Goal: Task Accomplishment & Management: Complete application form

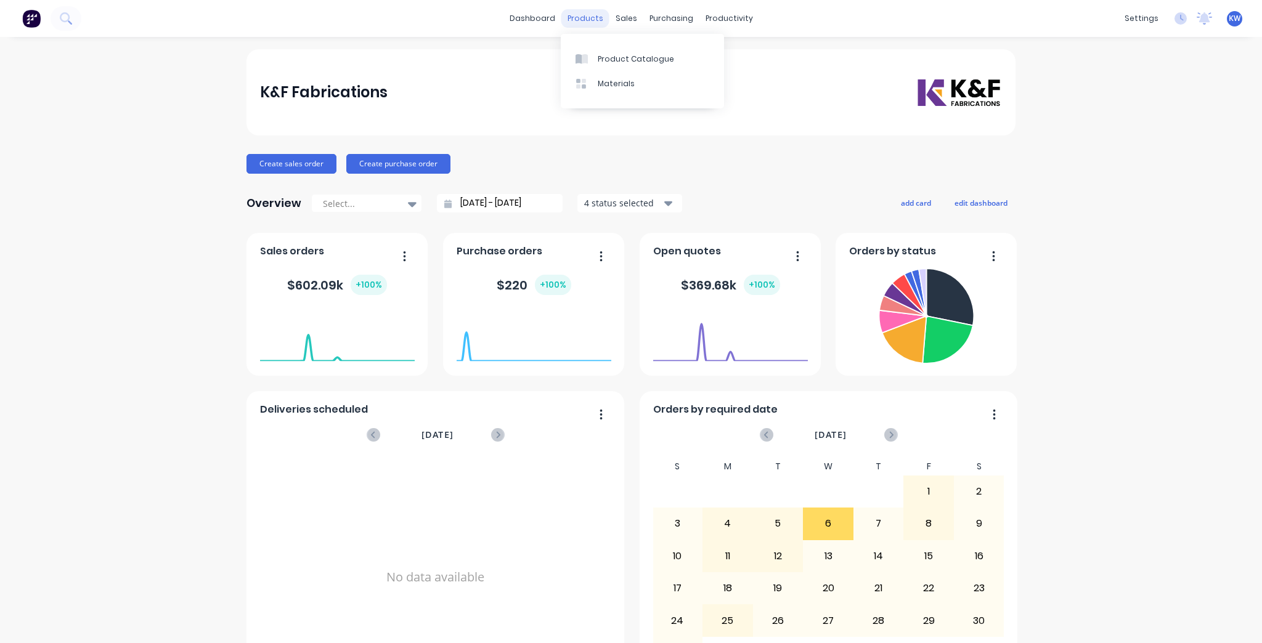
click at [594, 15] on div "products" at bounding box center [585, 18] width 48 height 18
click at [602, 46] on link "Product Catalogue" at bounding box center [642, 58] width 163 height 25
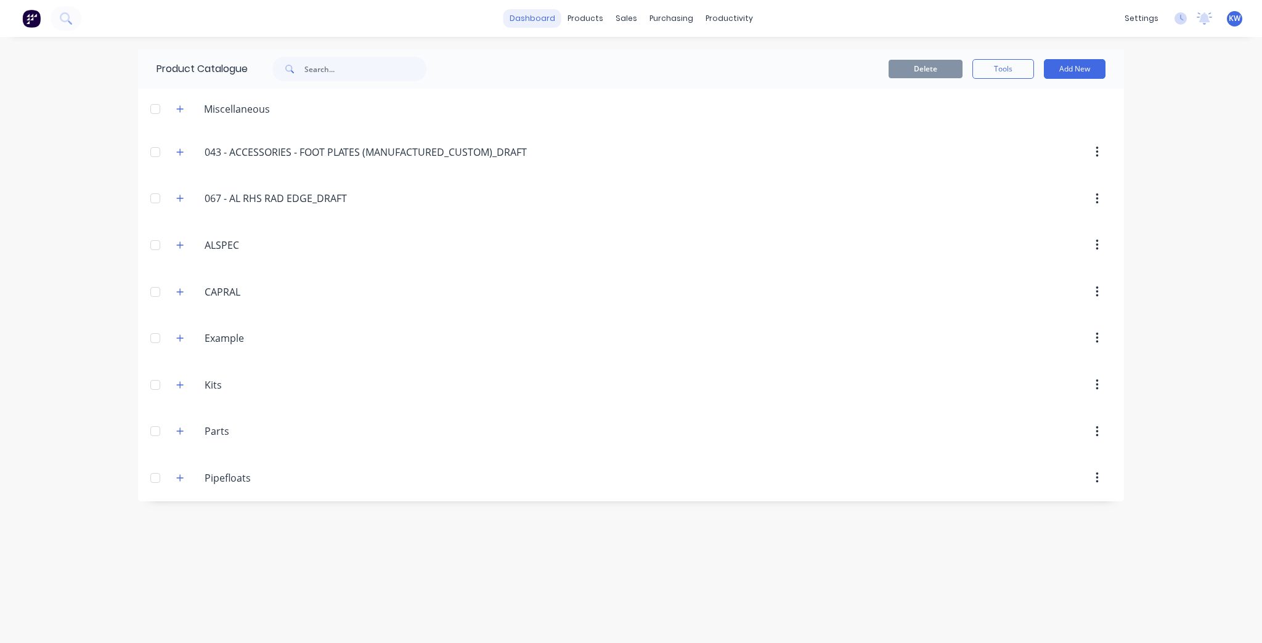
click at [525, 19] on link "dashboard" at bounding box center [533, 18] width 58 height 18
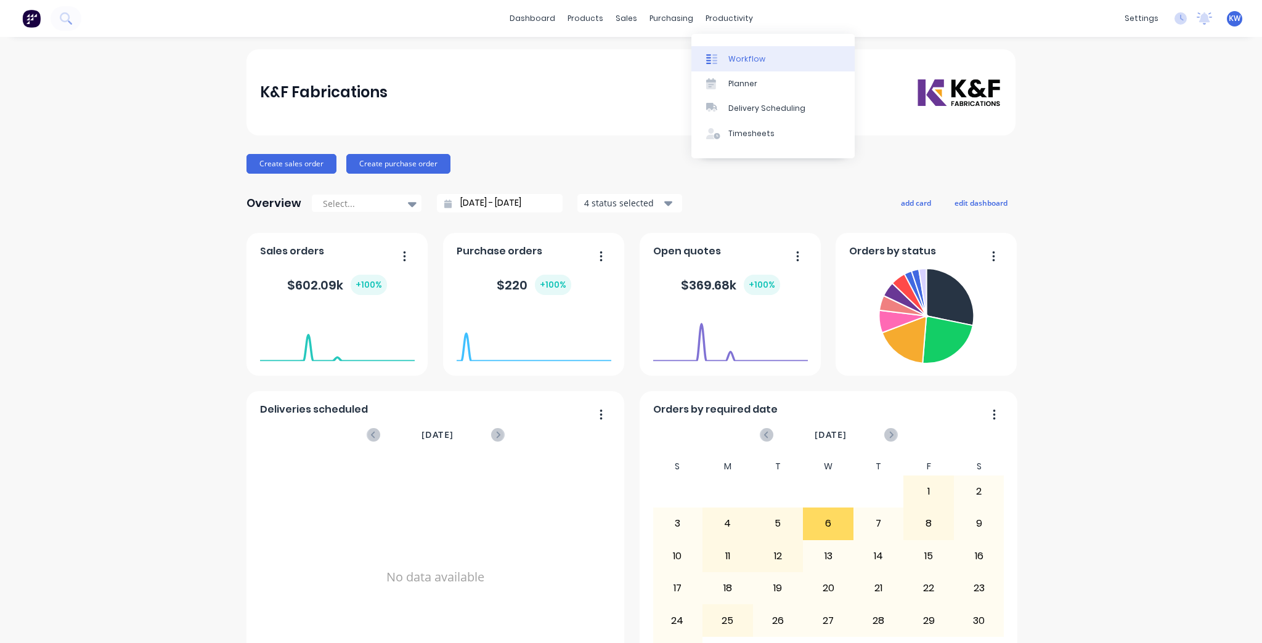
click at [734, 62] on div "Workflow" at bounding box center [747, 59] width 37 height 11
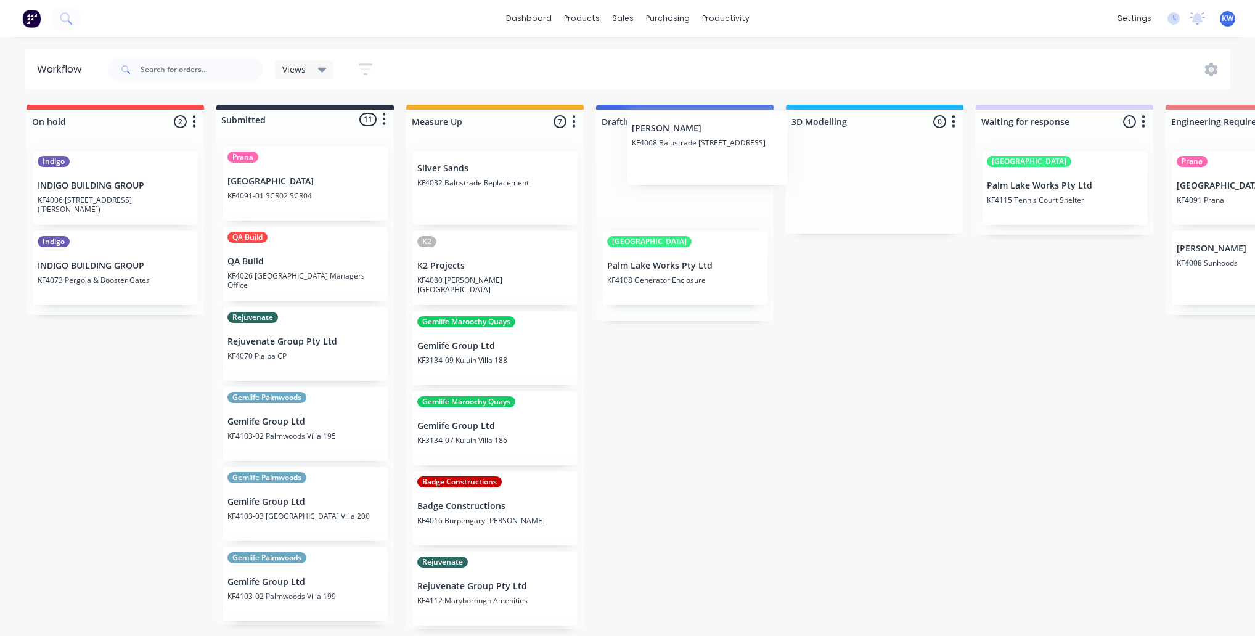
drag, startPoint x: 309, startPoint y: 353, endPoint x: 721, endPoint y: 168, distance: 450.8
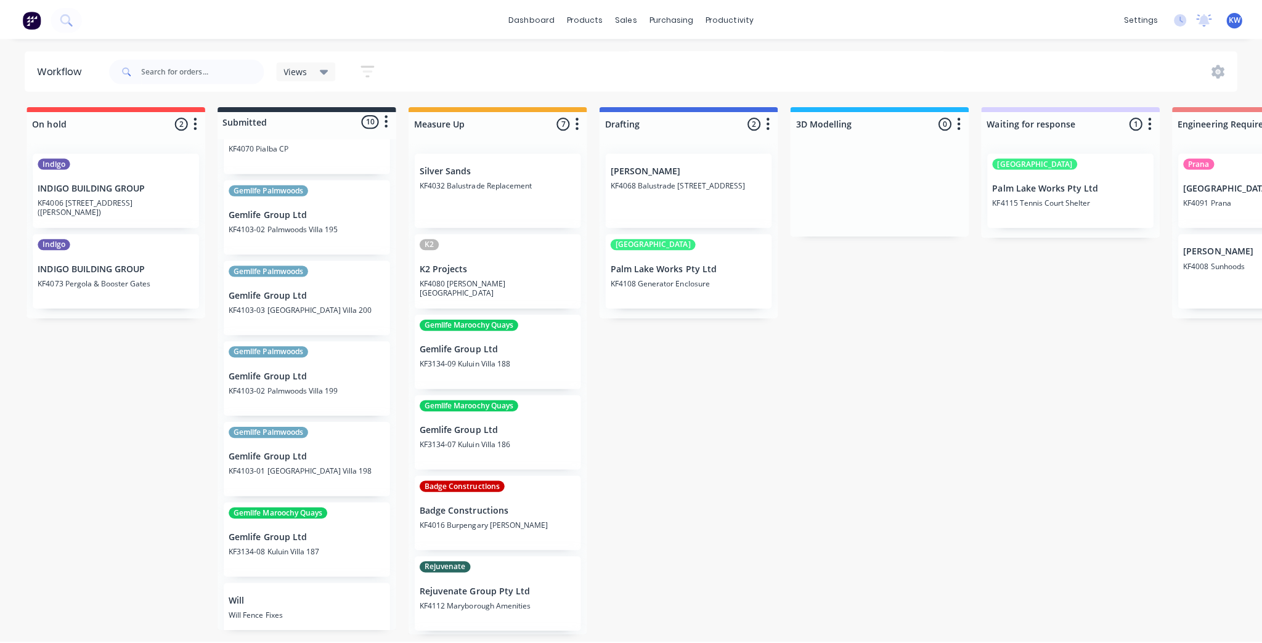
scroll to position [319, 0]
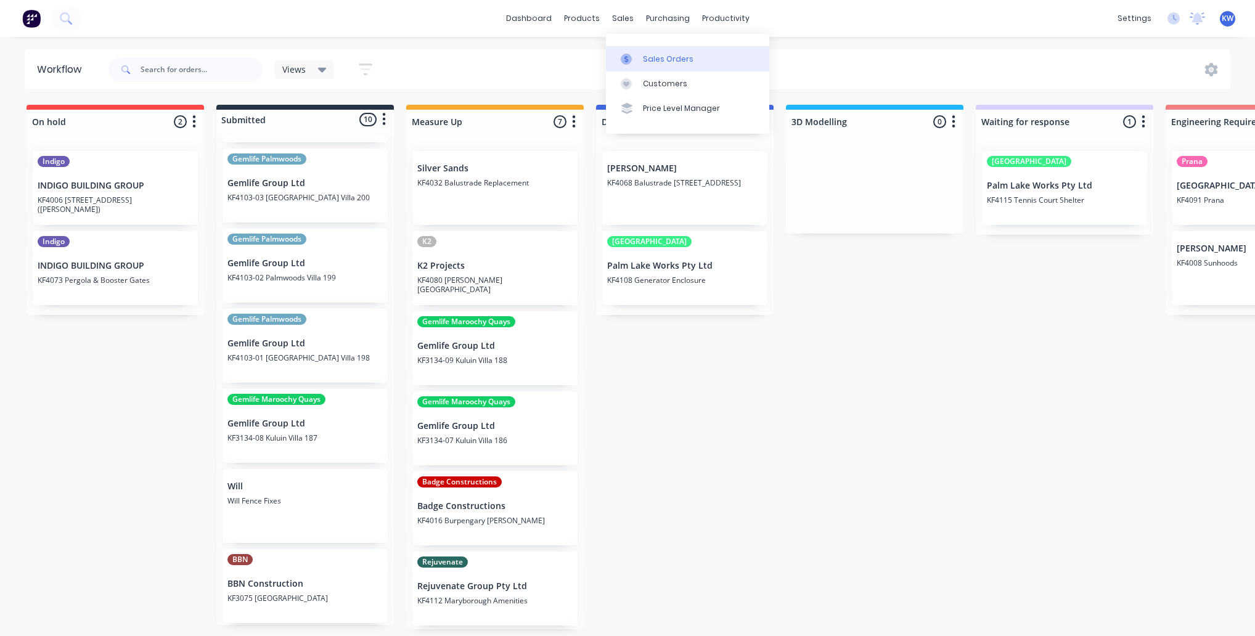
click at [629, 54] on icon at bounding box center [626, 59] width 11 height 11
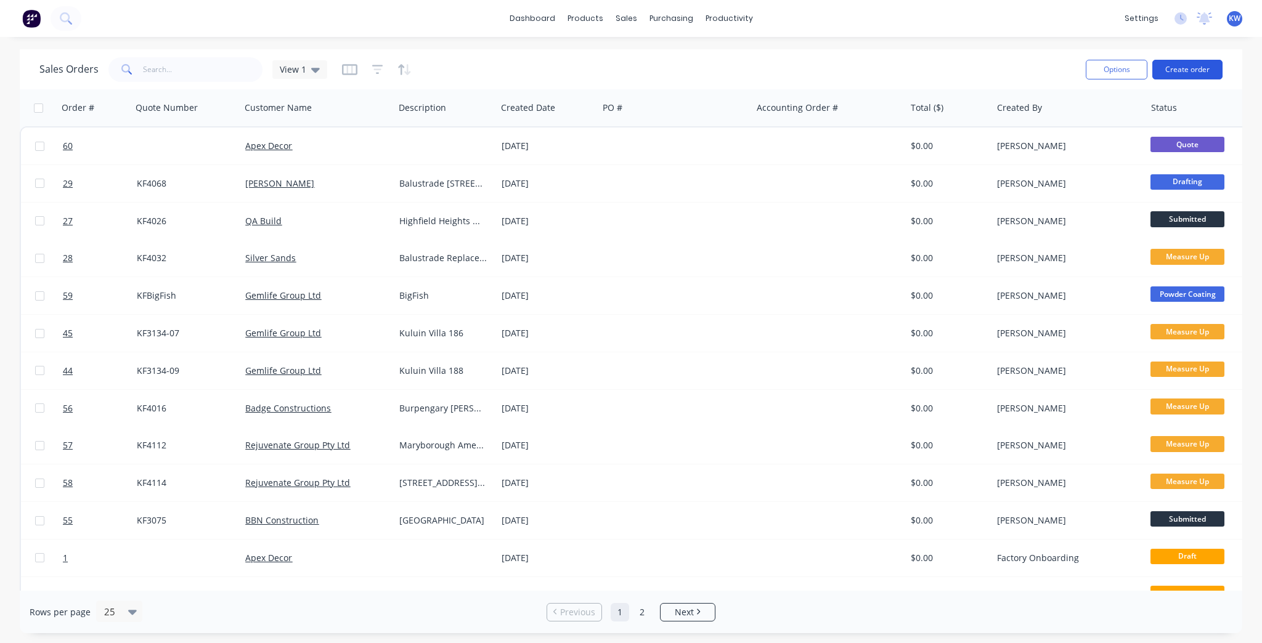
click at [1186, 65] on button "Create order" at bounding box center [1188, 70] width 70 height 20
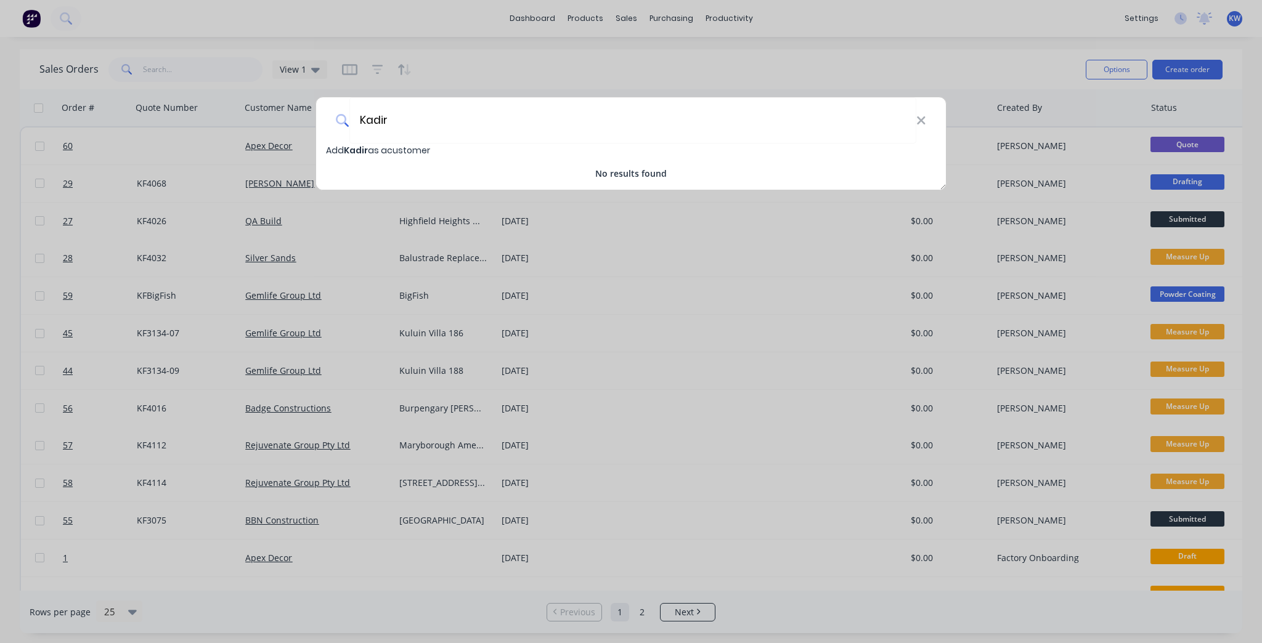
type input "Kadir"
click at [361, 146] on span "Kadir" at bounding box center [356, 150] width 24 height 12
select select "AU"
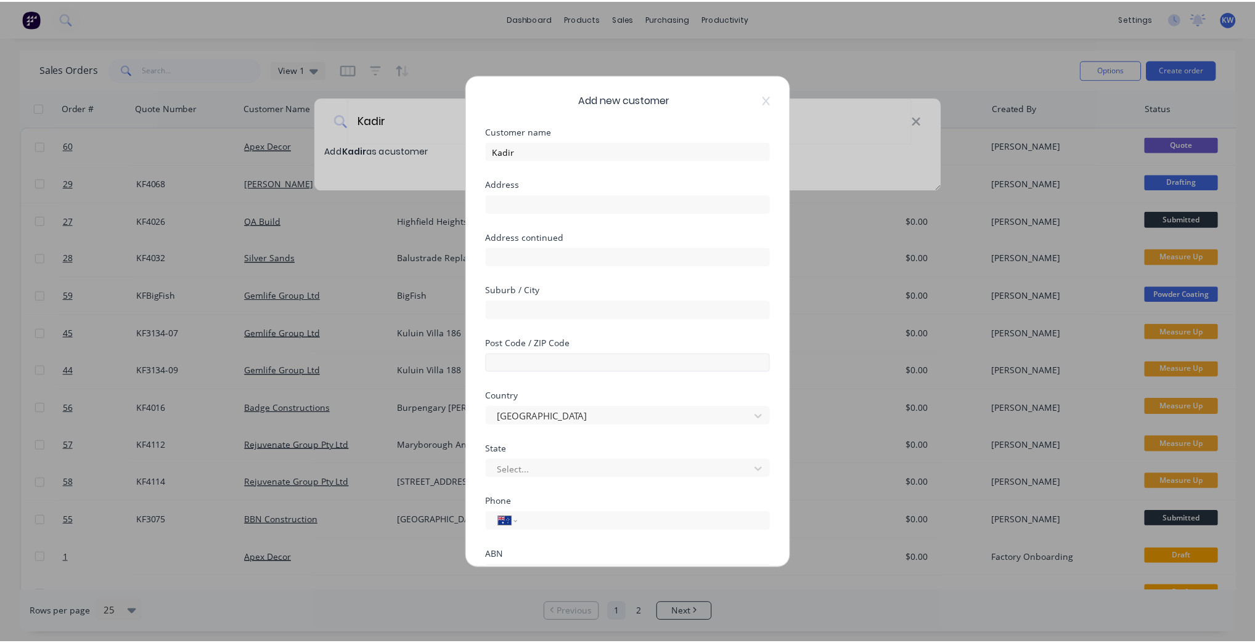
scroll to position [108, 0]
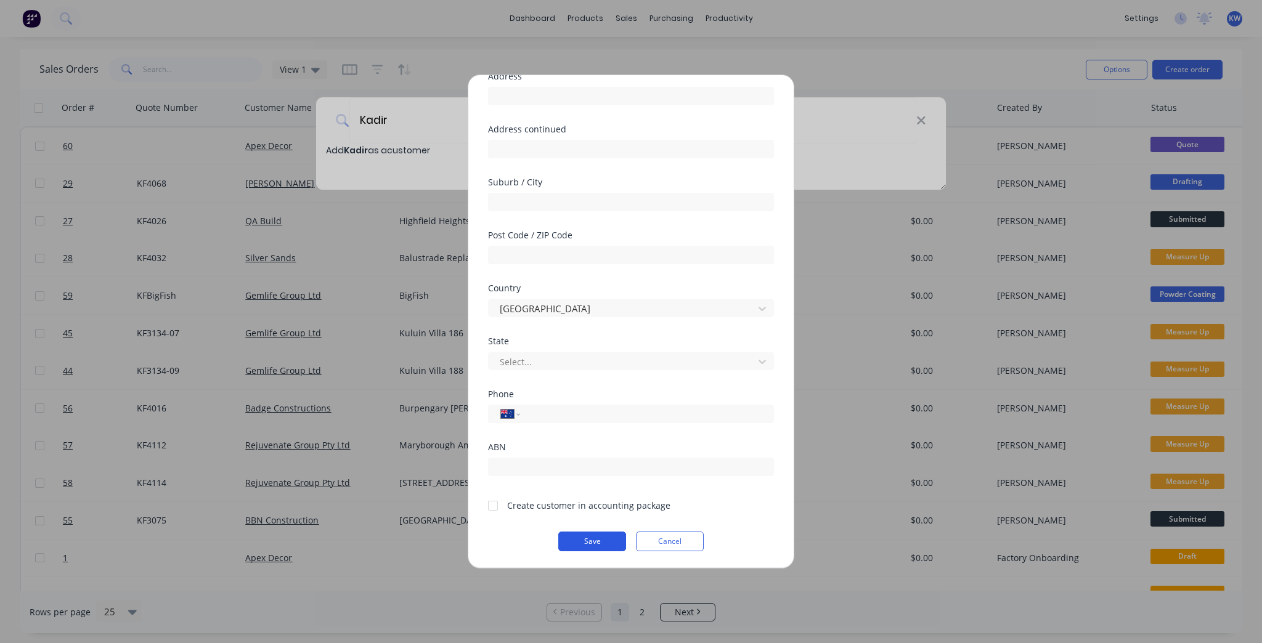
click at [584, 533] on button "Save" at bounding box center [592, 542] width 68 height 20
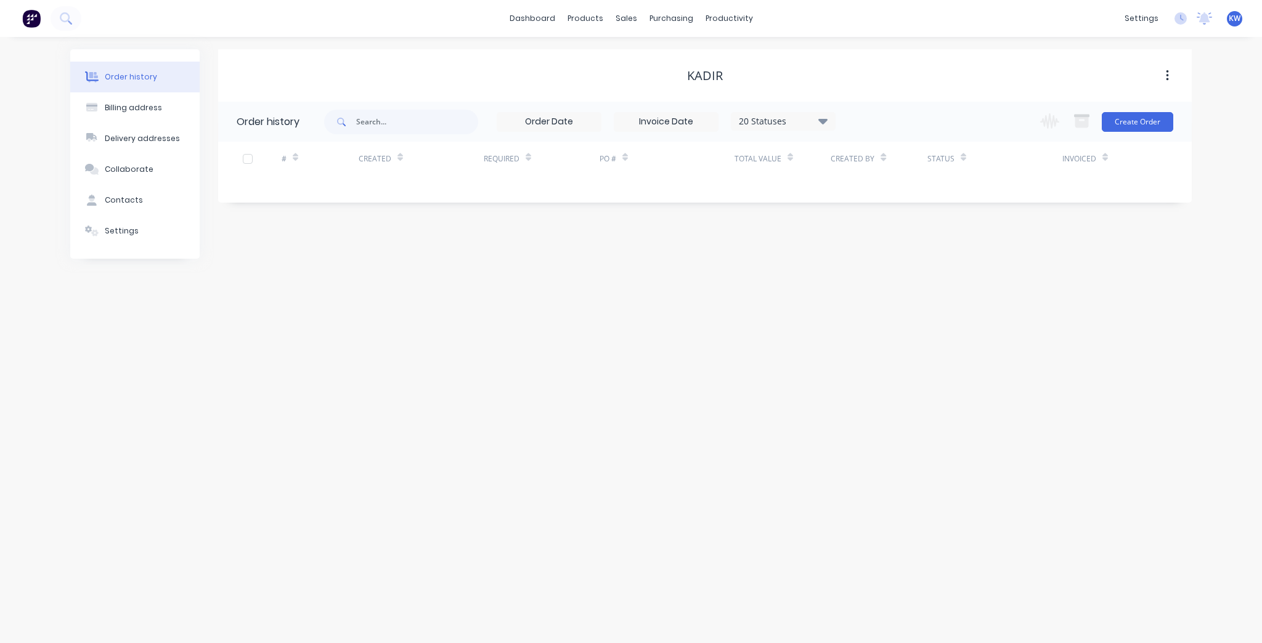
click at [1225, 145] on div "Order history Billing address Delivery addresses Collaborate Contacts Settings …" at bounding box center [631, 340] width 1262 height 606
click at [1178, 128] on div "20 Statuses Invoice Status Invoiced Not Invoiced Partial Order Status All Archi…" at bounding box center [758, 122] width 868 height 40
click at [1170, 123] on button "Create Order" at bounding box center [1137, 122] width 71 height 20
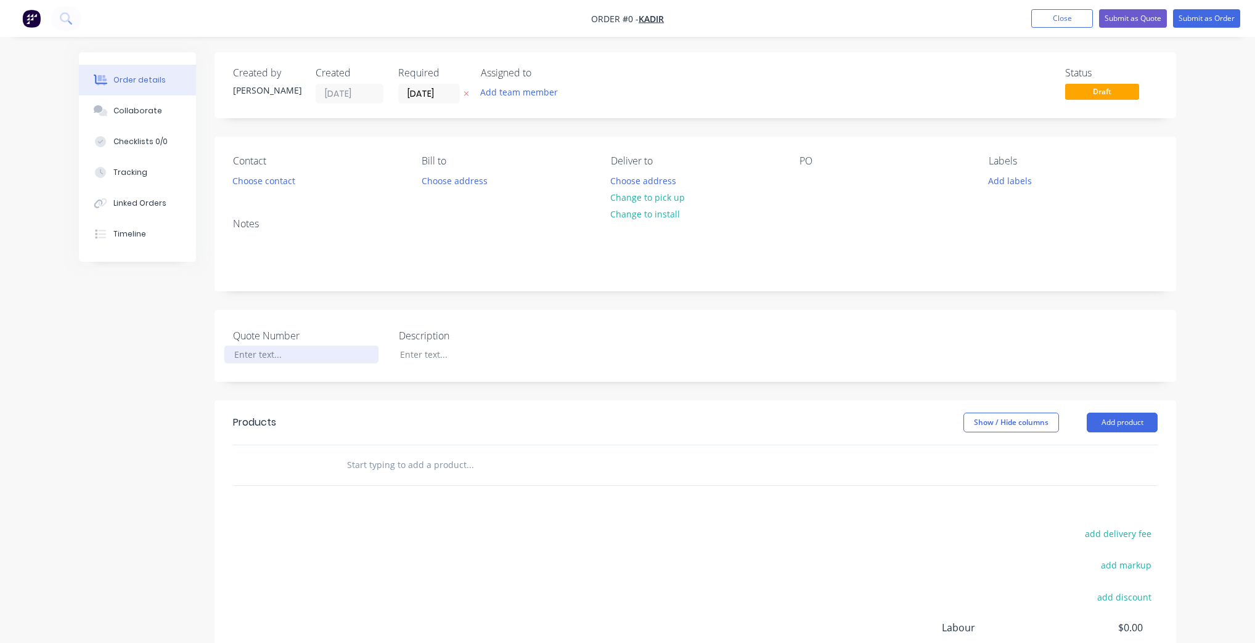
click at [326, 355] on div at bounding box center [301, 355] width 154 height 18
click at [423, 353] on div "Order details Collaborate Checklists 0/0 Tracking Linked Orders Timeline Order …" at bounding box center [628, 426] width 1122 height 748
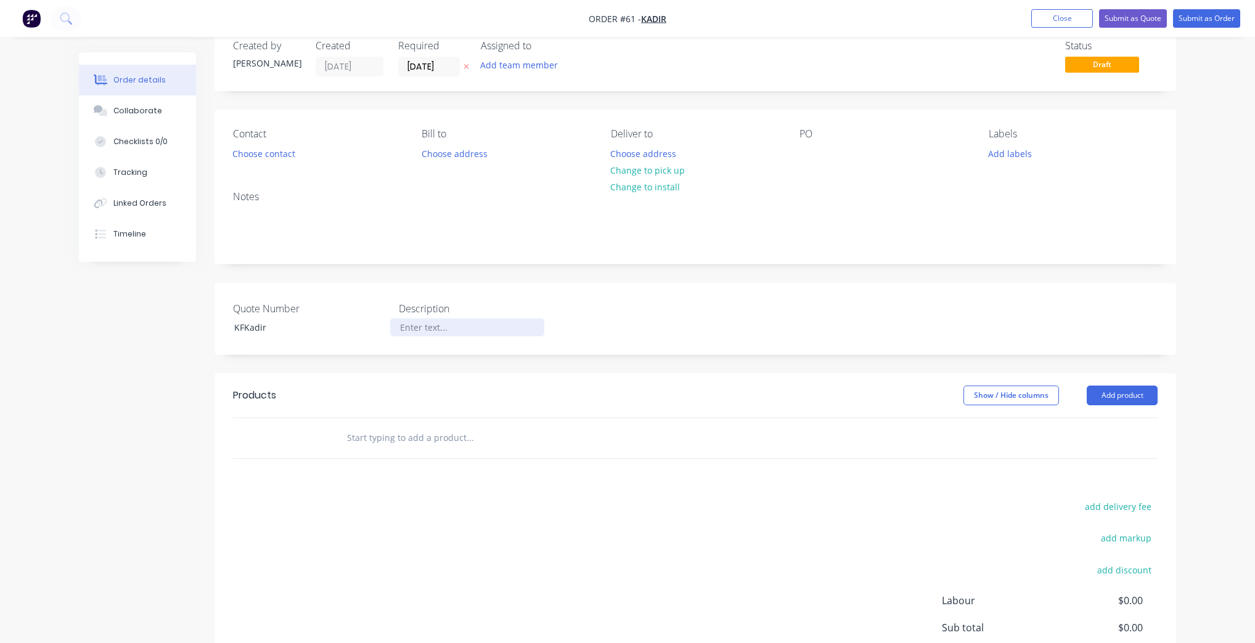
scroll to position [49, 0]
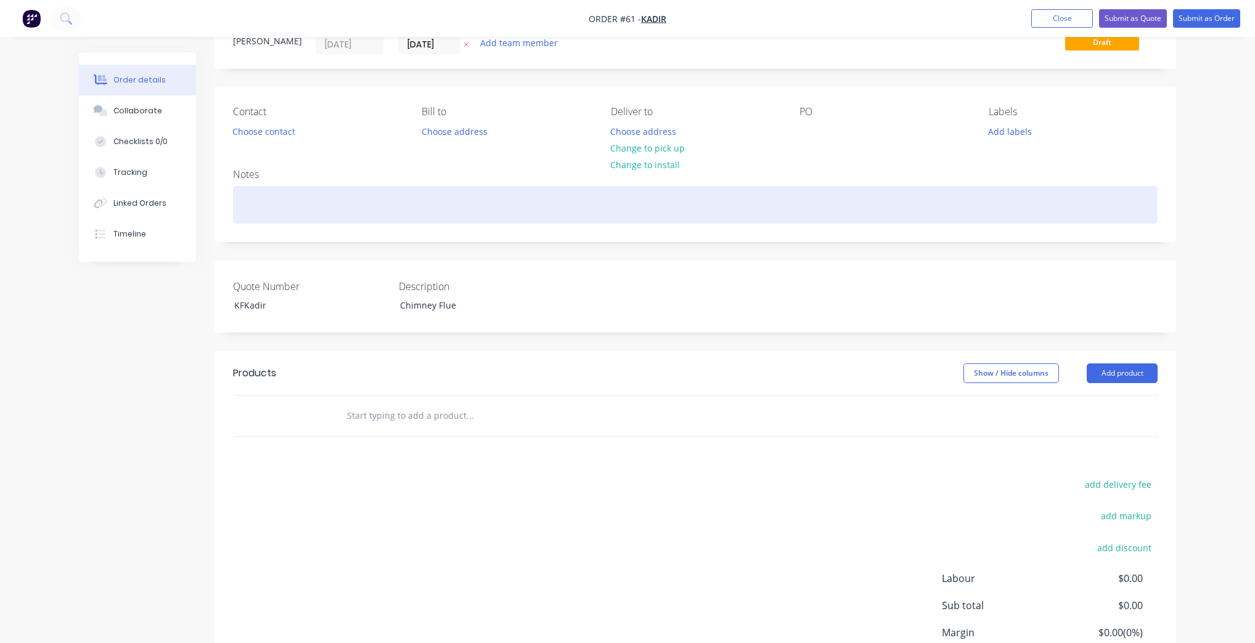
click at [376, 201] on div at bounding box center [695, 205] width 925 height 38
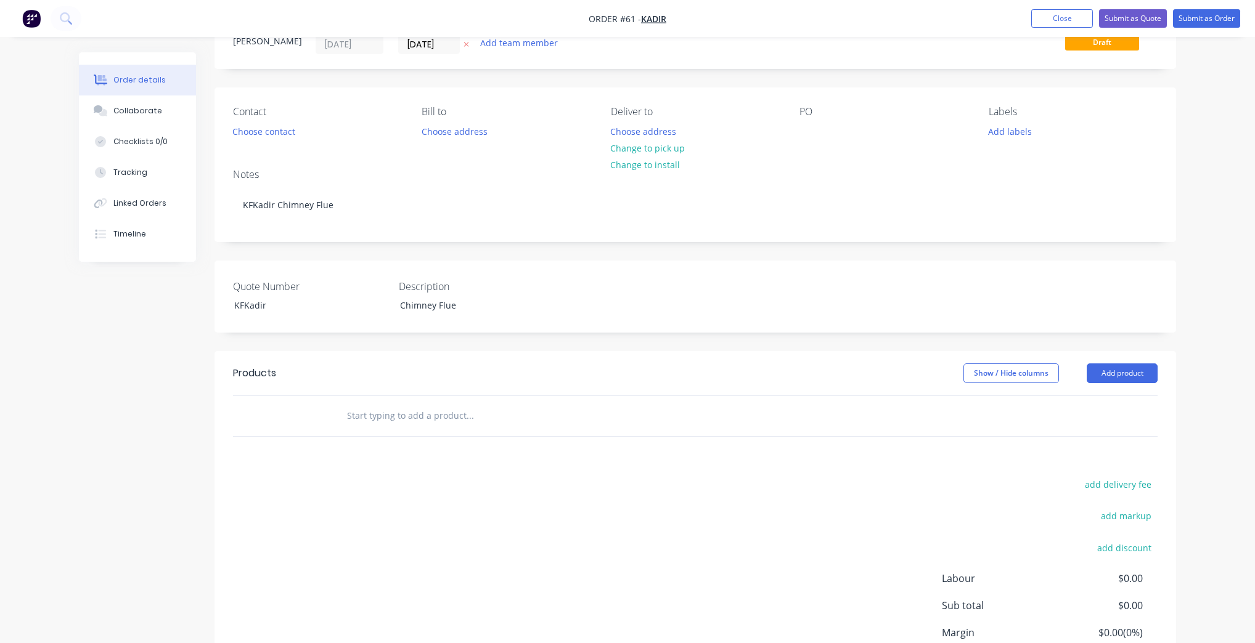
click at [1246, 260] on div "Order details Collaborate Checklists 0/0 Tracking Linked Orders Timeline Order …" at bounding box center [627, 351] width 1255 height 801
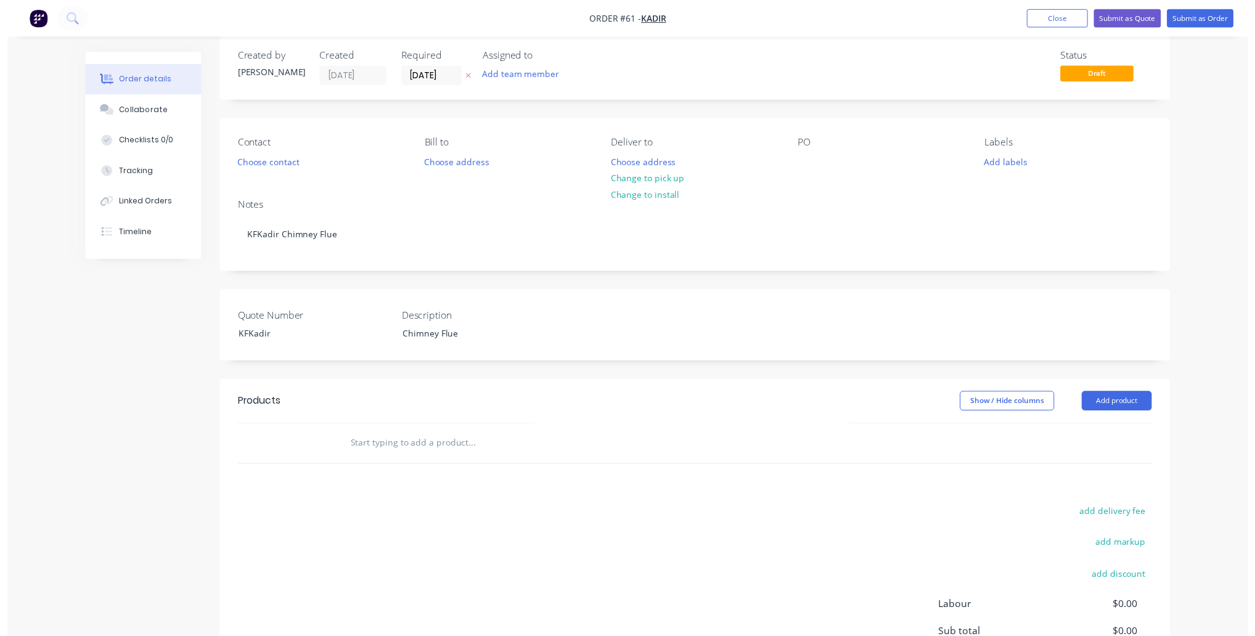
scroll to position [0, 0]
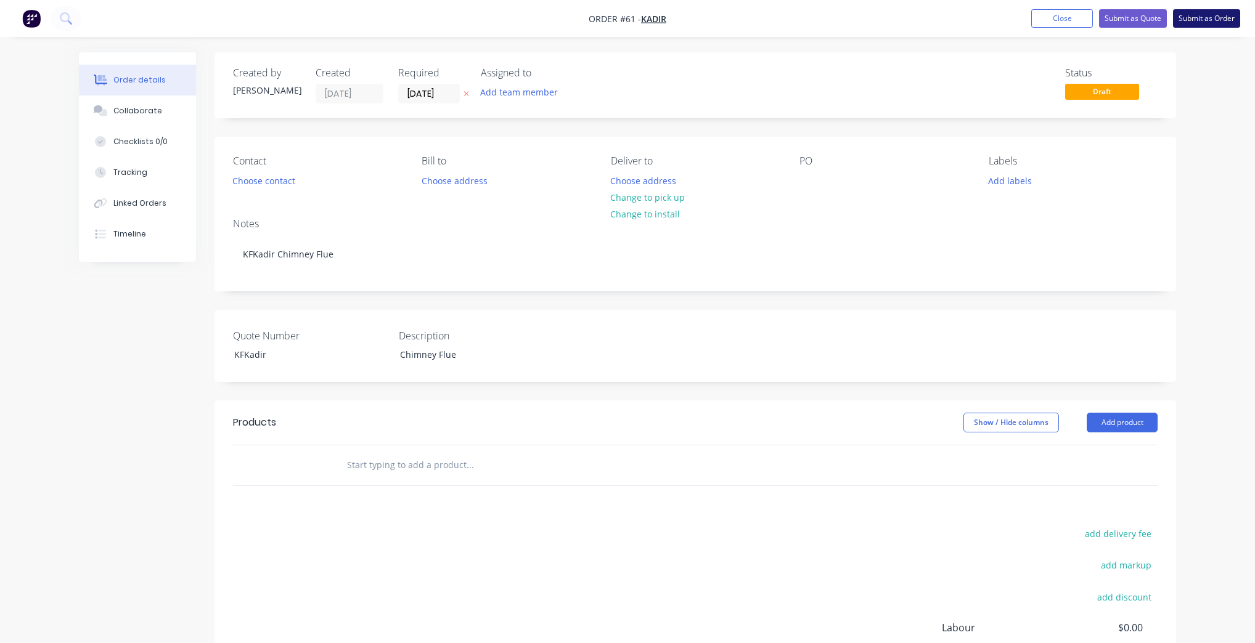
click at [1212, 12] on button "Submit as Order" at bounding box center [1206, 18] width 67 height 18
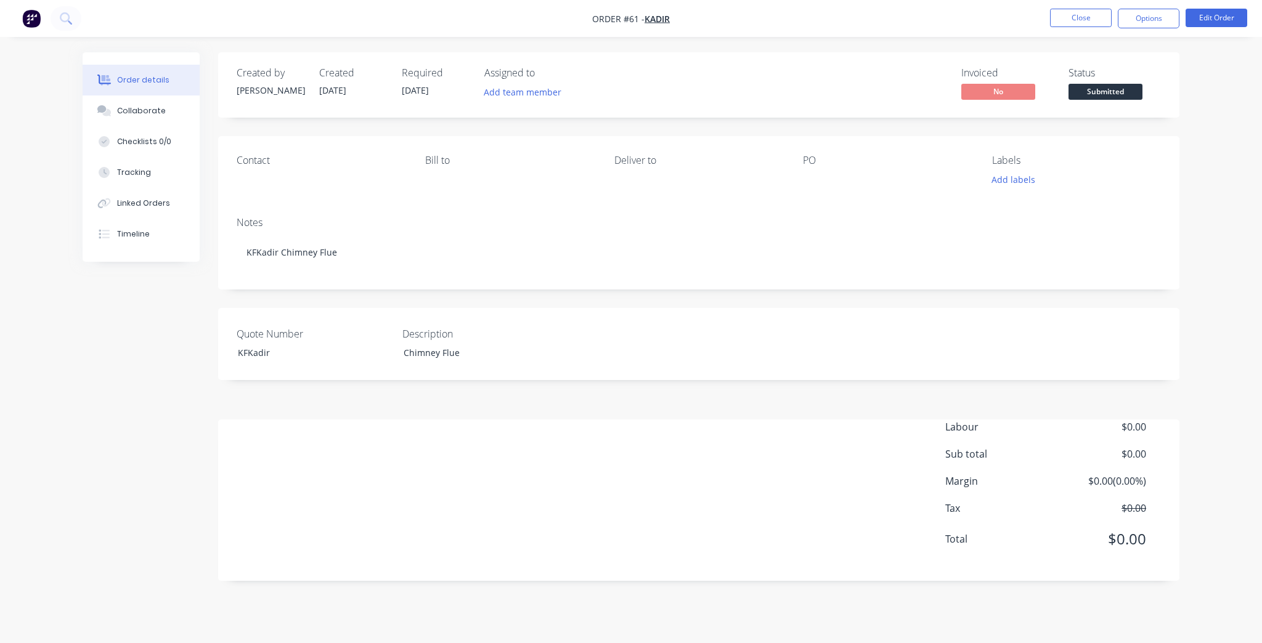
click at [1116, 104] on div "Created by [PERSON_NAME] Created [DATE] Required [DATE] Assigned to Add team me…" at bounding box center [698, 84] width 961 height 65
click at [1111, 96] on span "Submitted" at bounding box center [1106, 91] width 74 height 15
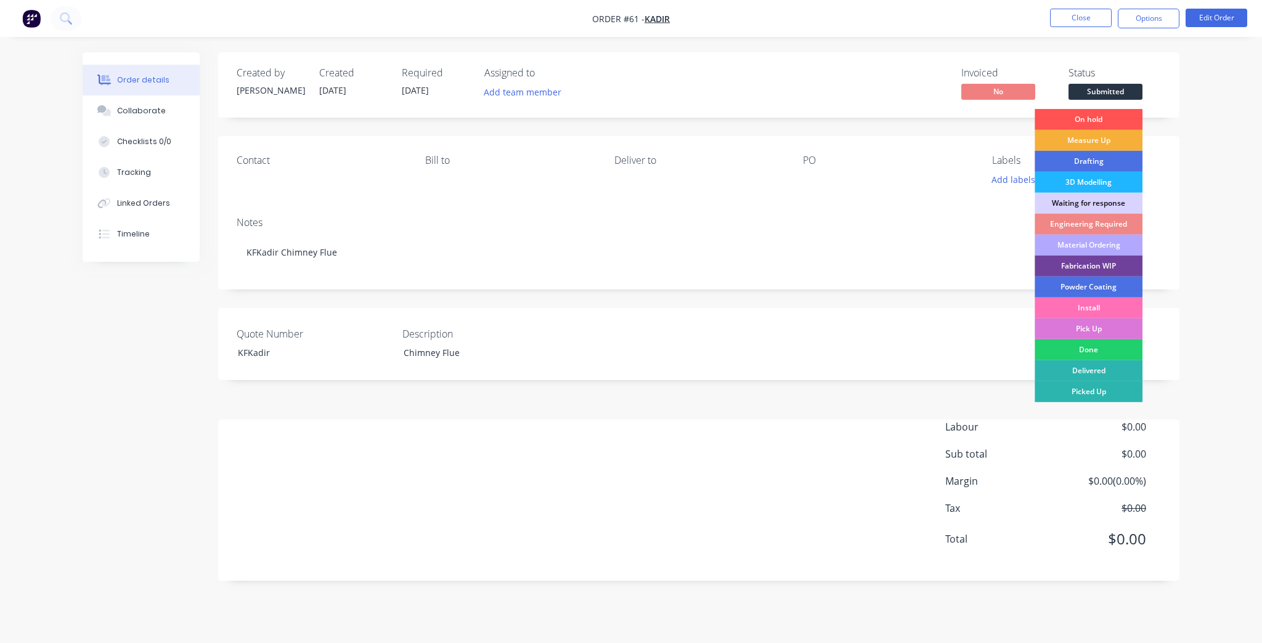
click at [1080, 180] on div "3D Modelling" at bounding box center [1089, 182] width 108 height 21
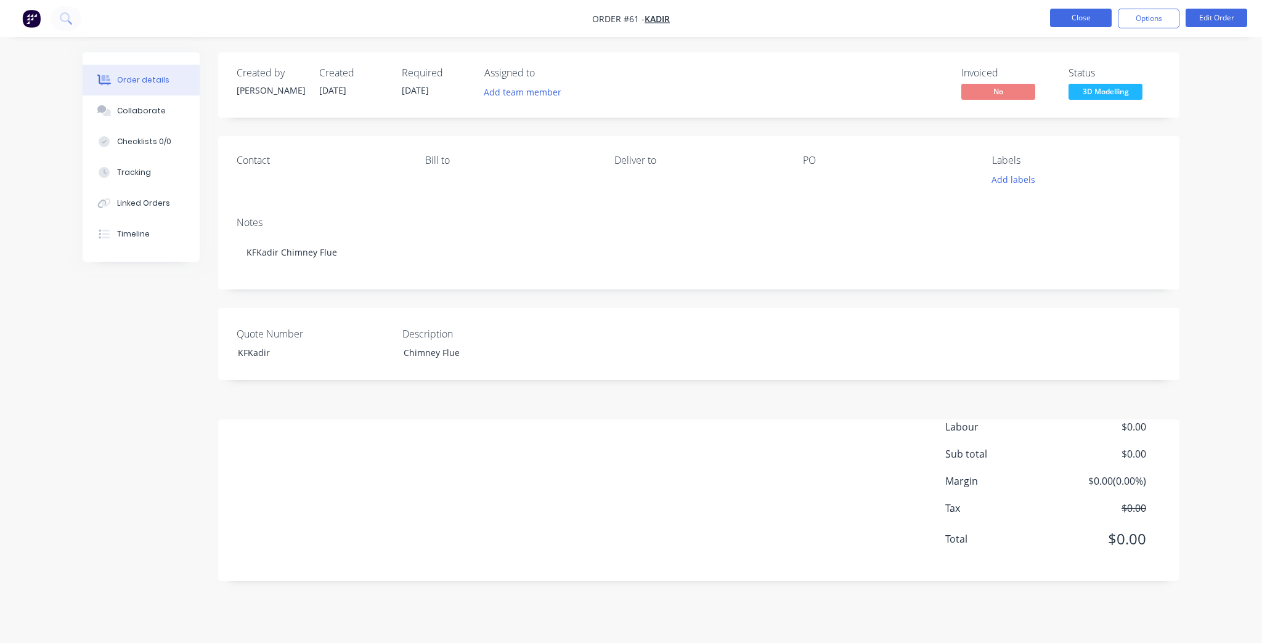
click at [1099, 19] on button "Close" at bounding box center [1081, 18] width 62 height 18
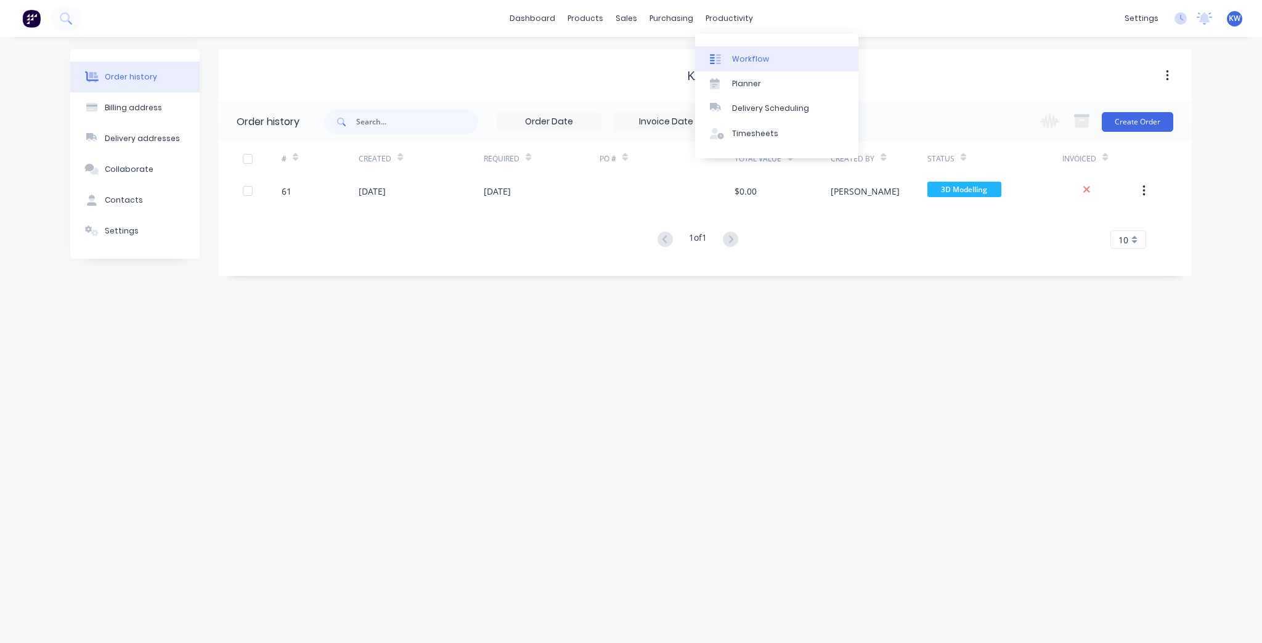
click at [757, 65] on link "Workflow" at bounding box center [776, 58] width 163 height 25
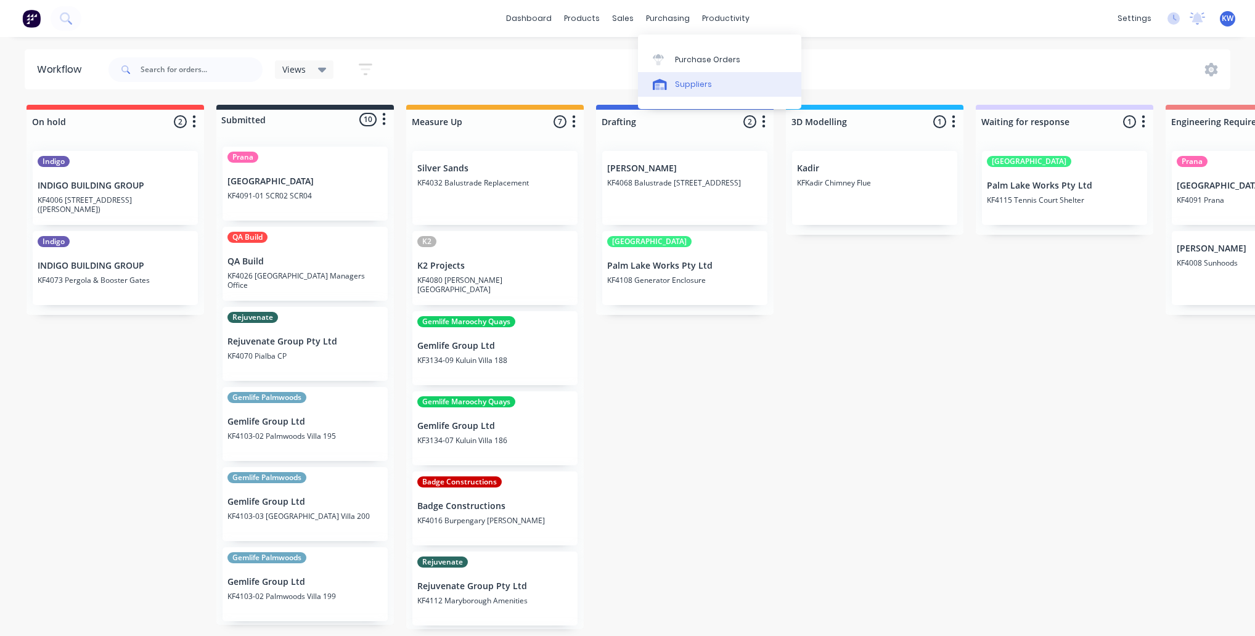
click at [690, 88] on div "Suppliers" at bounding box center [693, 84] width 37 height 11
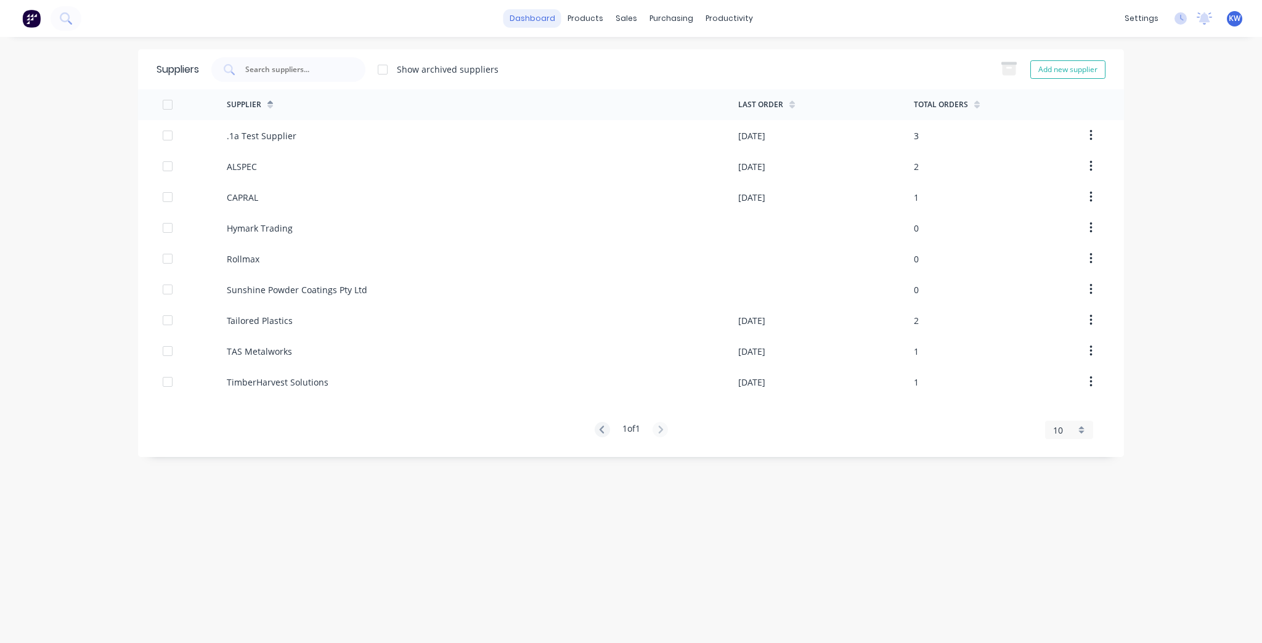
click at [533, 20] on link "dashboard" at bounding box center [533, 18] width 58 height 18
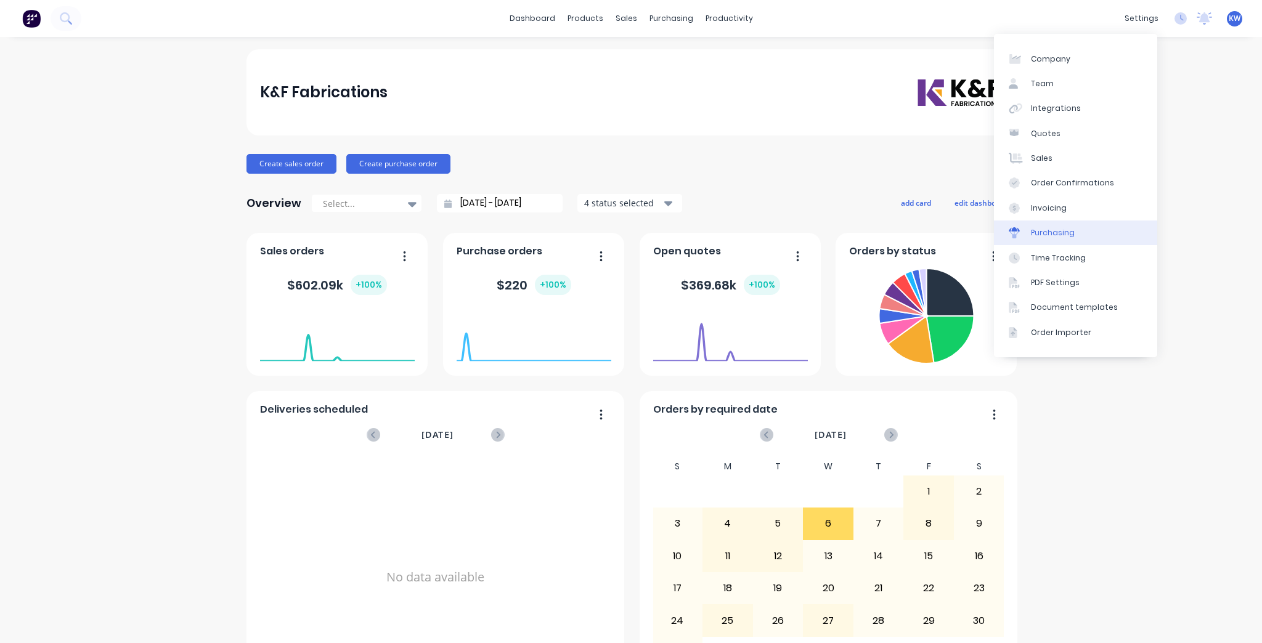
click at [1092, 237] on link "Purchasing" at bounding box center [1075, 233] width 163 height 25
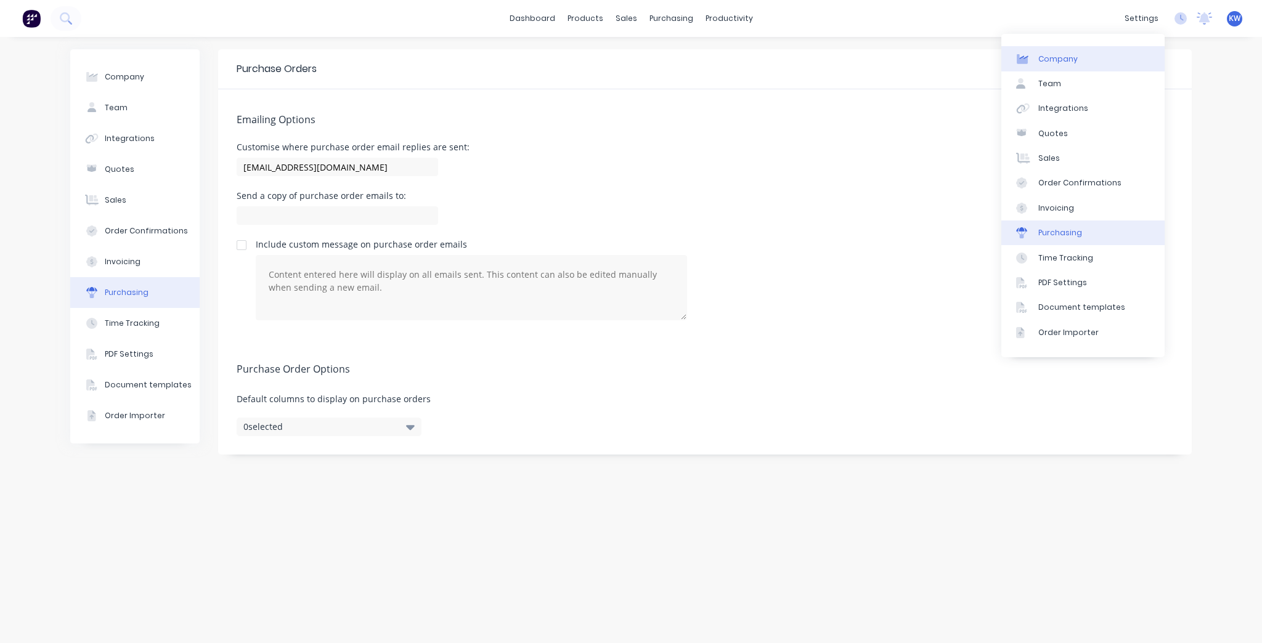
click at [1090, 52] on link "Company" at bounding box center [1083, 58] width 163 height 25
select select "AU"
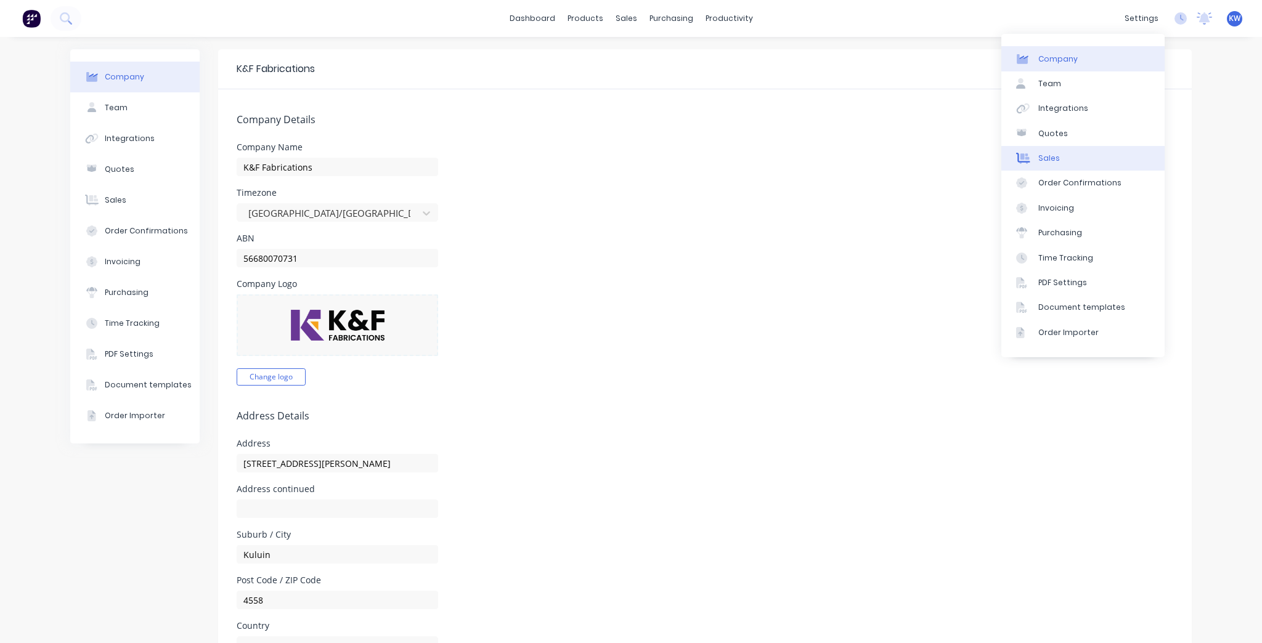
click at [1072, 155] on link "Sales" at bounding box center [1083, 158] width 163 height 25
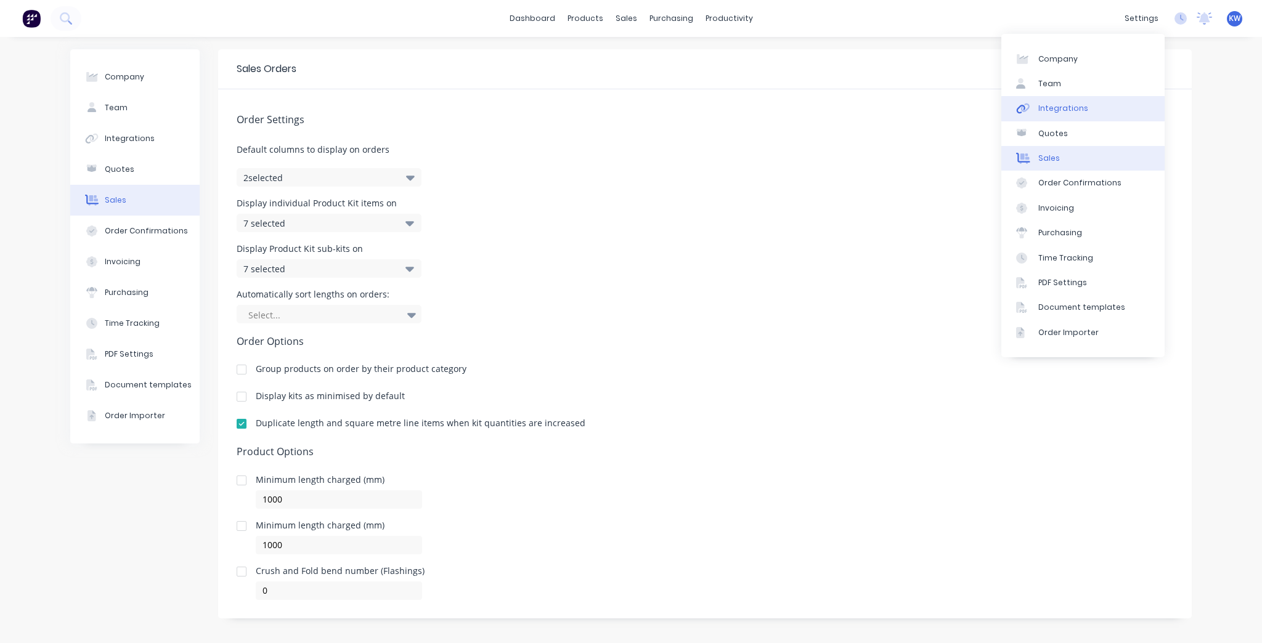
click at [1098, 118] on link "Integrations" at bounding box center [1083, 108] width 163 height 25
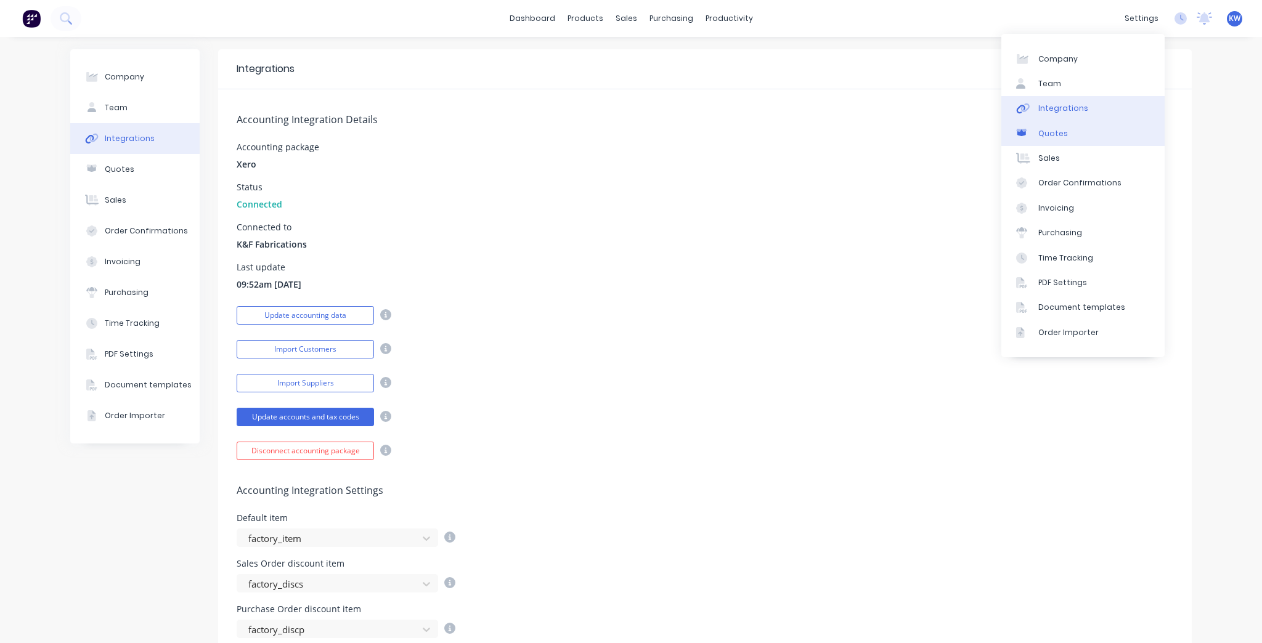
click at [1096, 131] on link "Quotes" at bounding box center [1083, 133] width 163 height 25
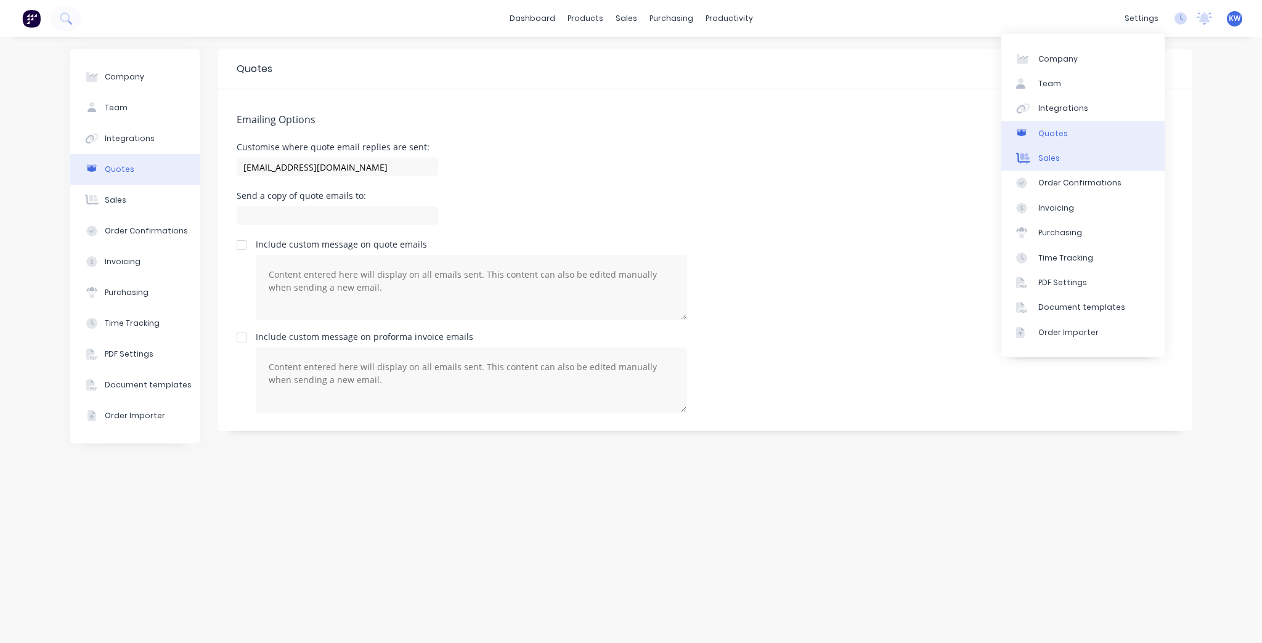
click at [1084, 165] on link "Sales" at bounding box center [1083, 158] width 163 height 25
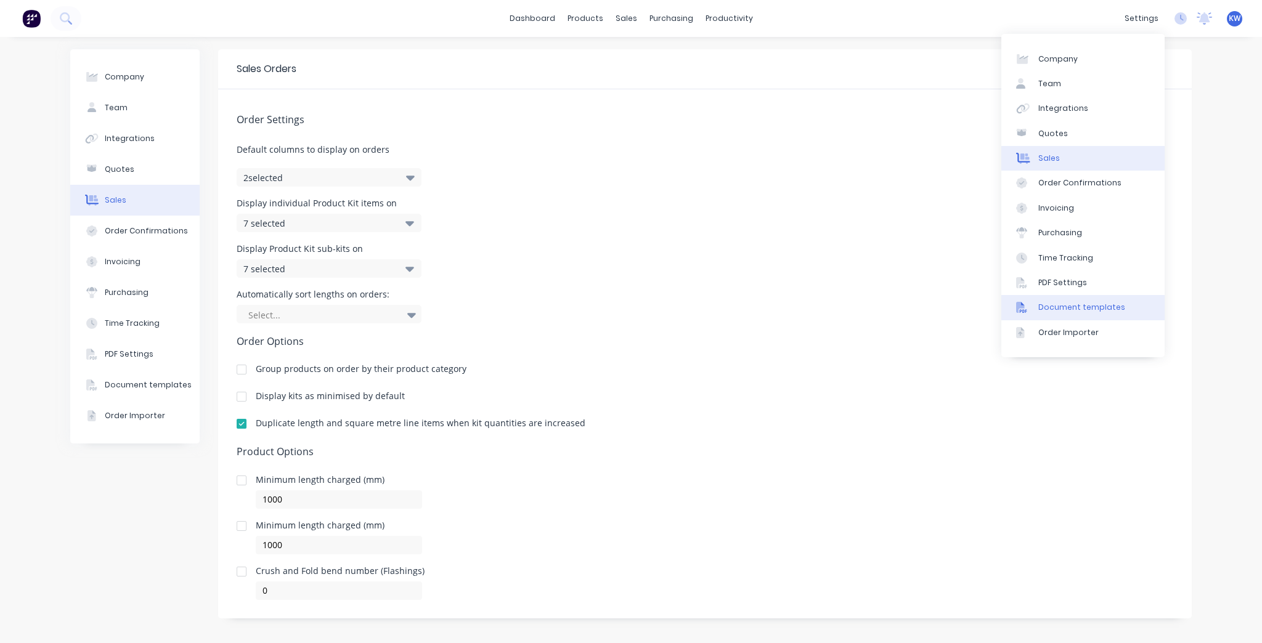
click at [1074, 305] on div "Document templates" at bounding box center [1082, 307] width 87 height 11
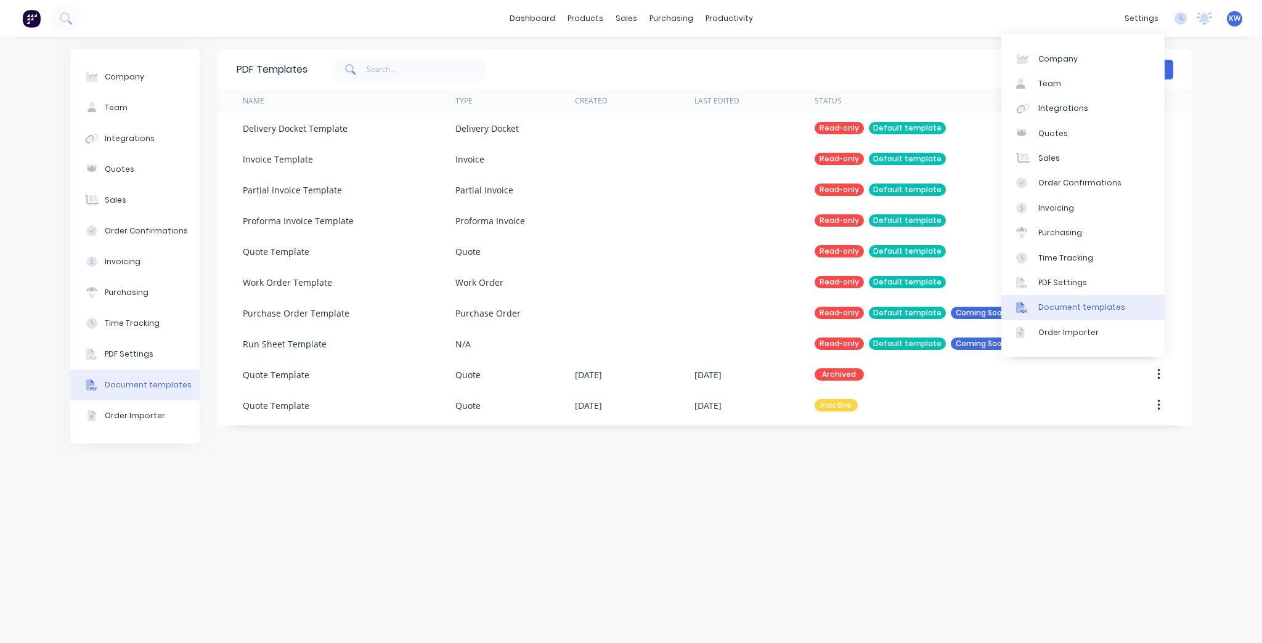
click at [764, 513] on div "PDF Templates Create template Name Type Created Last Edited Status Delivery Doc…" at bounding box center [705, 340] width 974 height 582
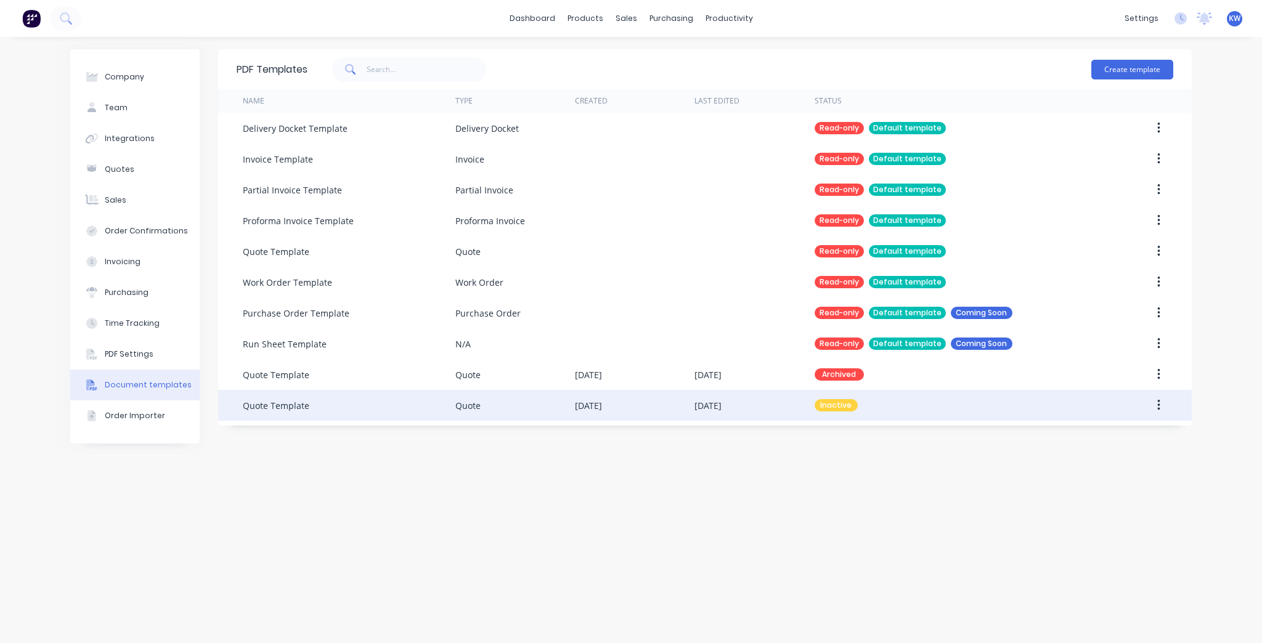
click at [643, 398] on div "[DATE]" at bounding box center [635, 405] width 120 height 31
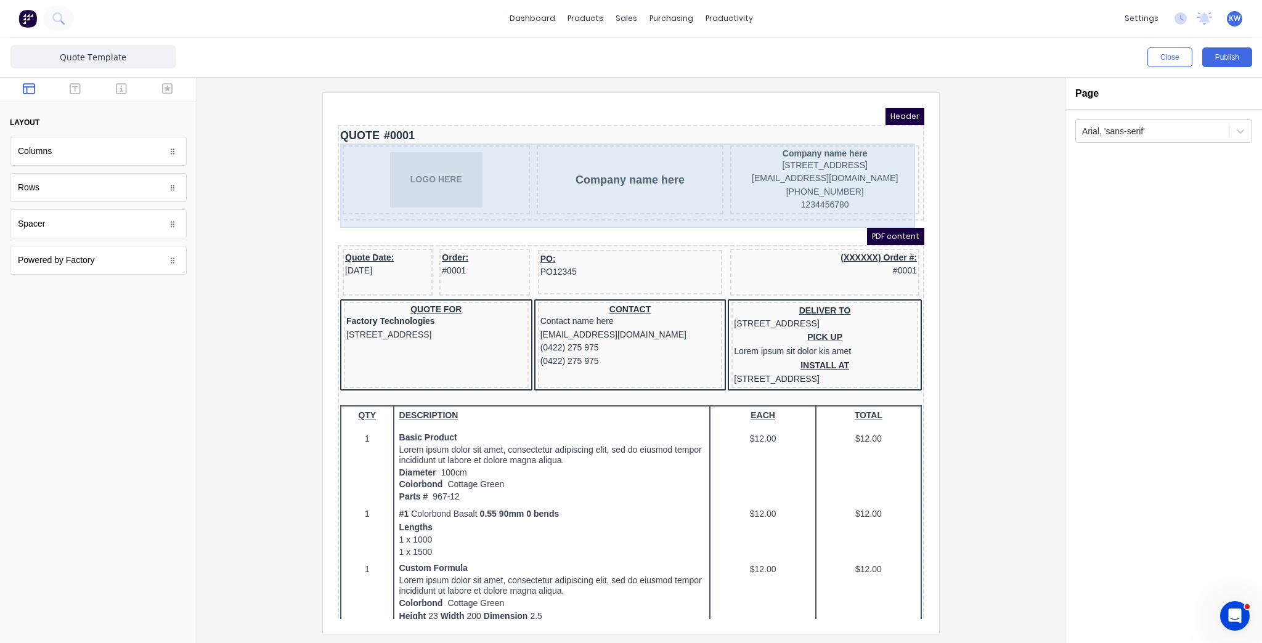
click at [671, 184] on div "Company name here" at bounding box center [615, 165] width 187 height 69
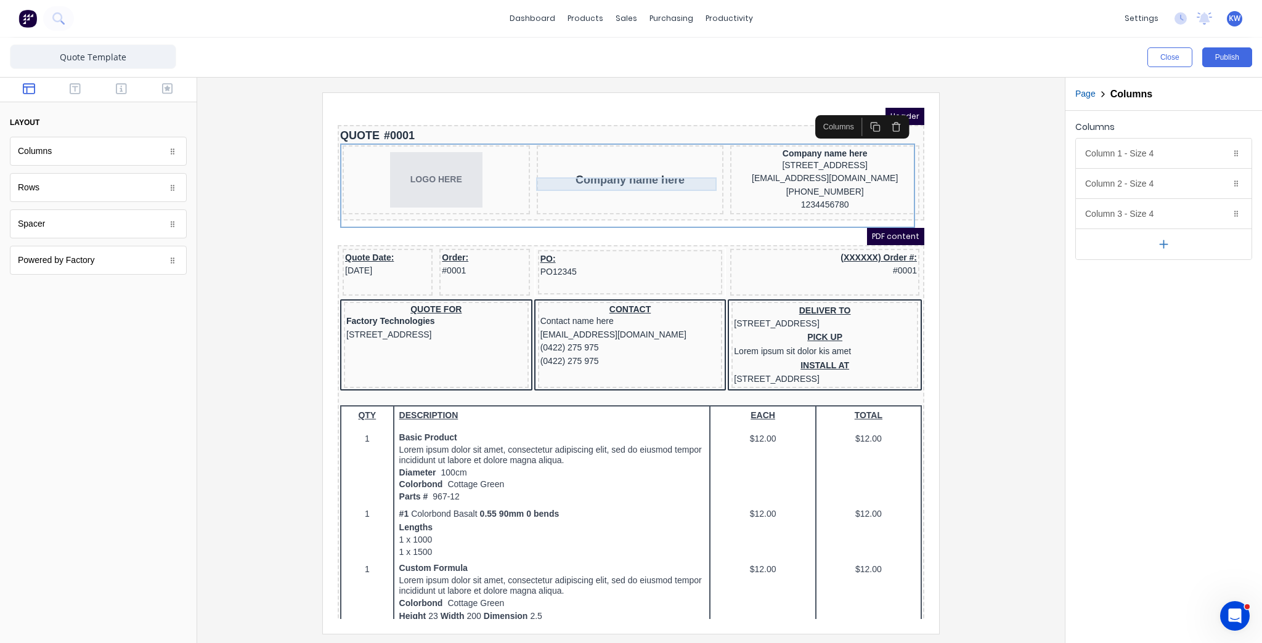
click at [614, 172] on div "Company name here" at bounding box center [616, 165] width 182 height 14
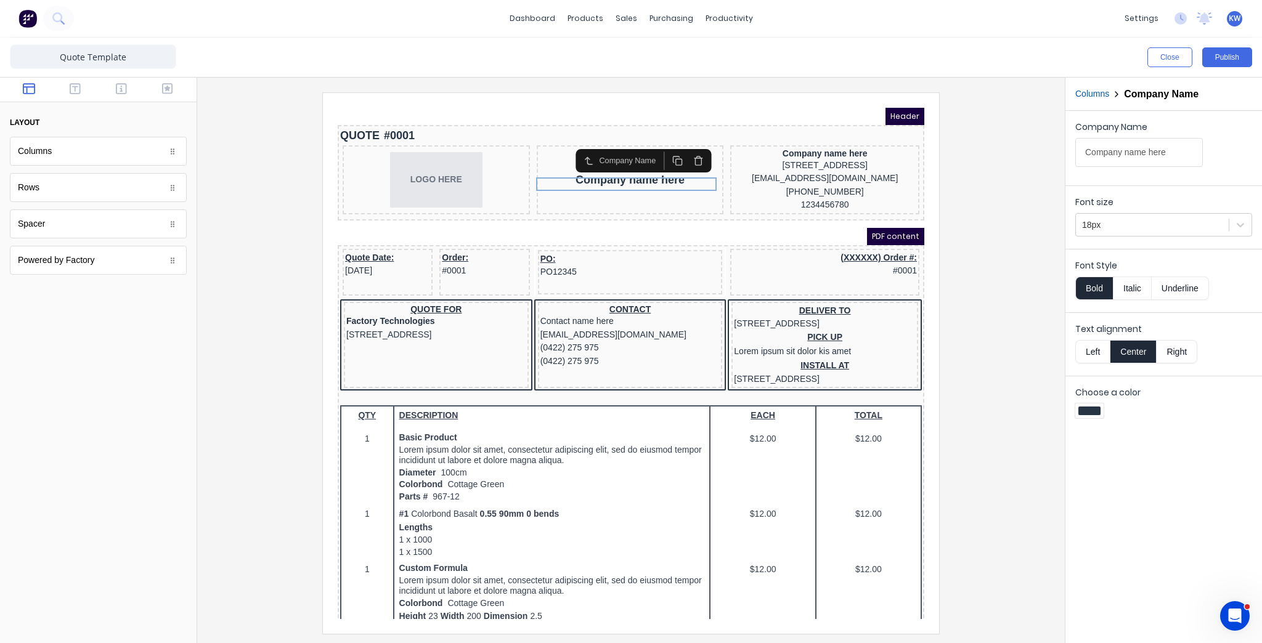
click at [692, 146] on button "button" at bounding box center [684, 146] width 21 height 18
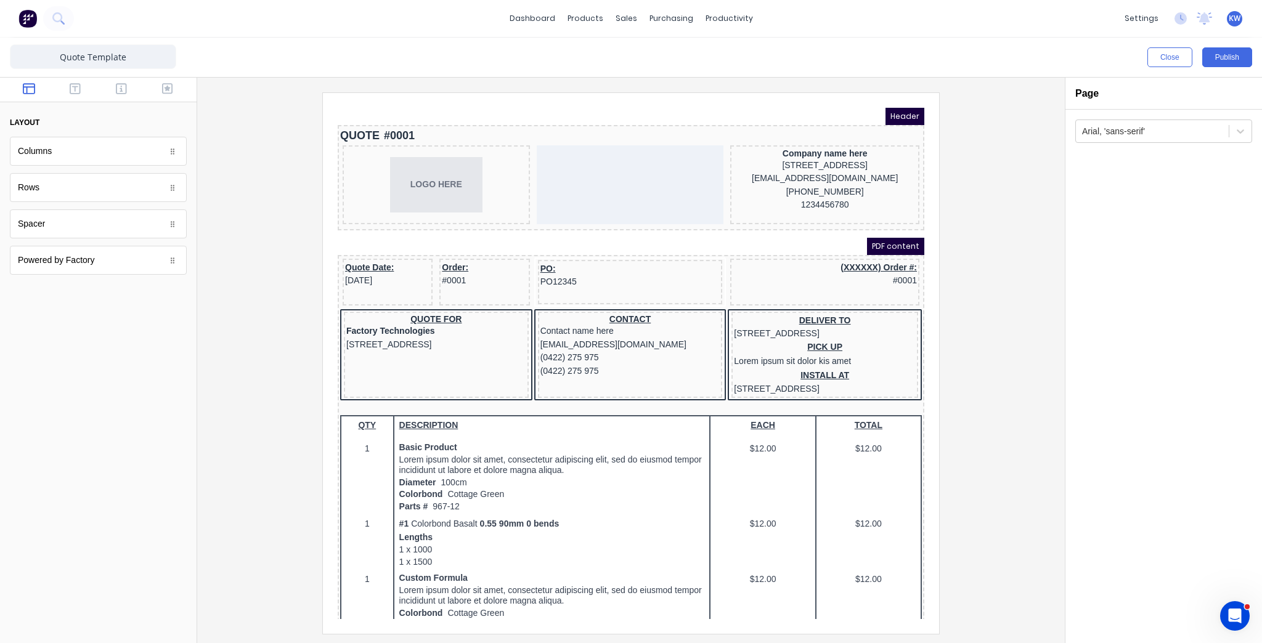
click at [794, 81] on div at bounding box center [631, 361] width 868 height 566
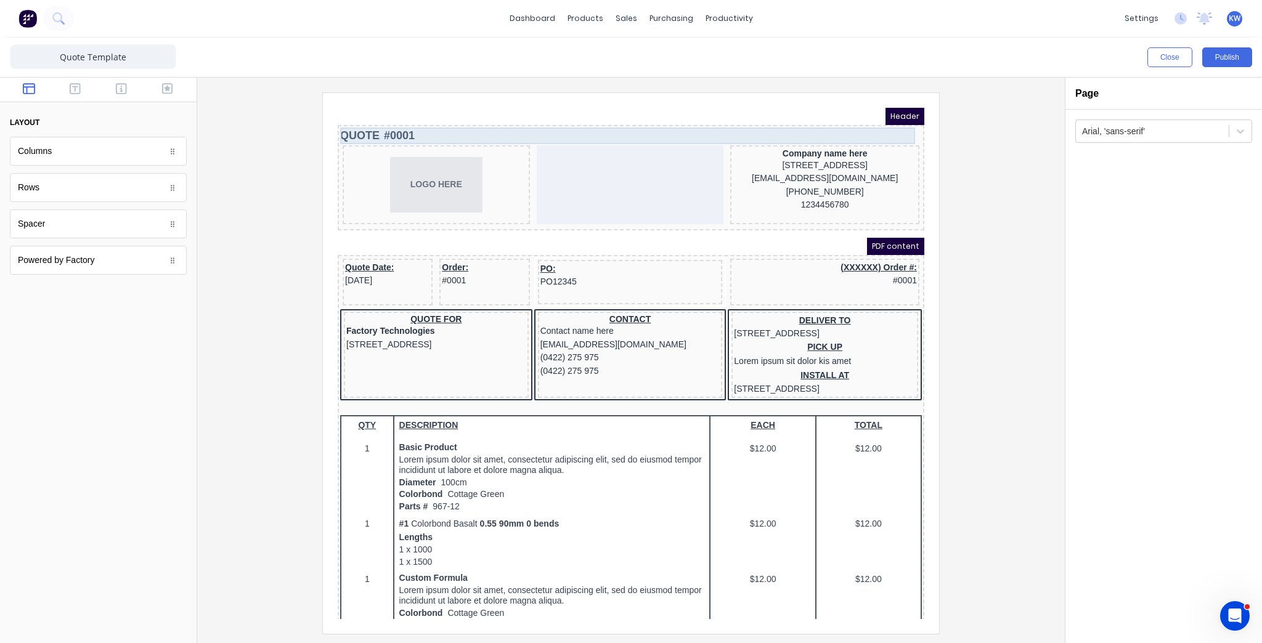
click at [385, 116] on div "QUOTE #0001" at bounding box center [616, 121] width 582 height 17
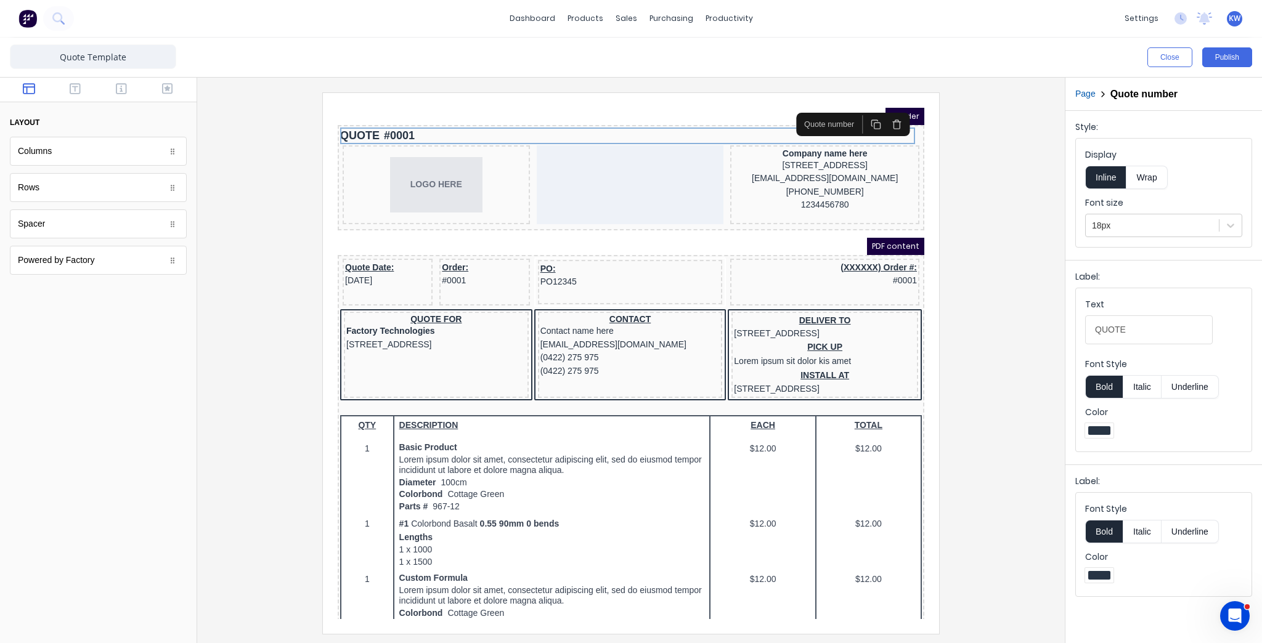
click at [1039, 354] on div at bounding box center [631, 362] width 848 height 541
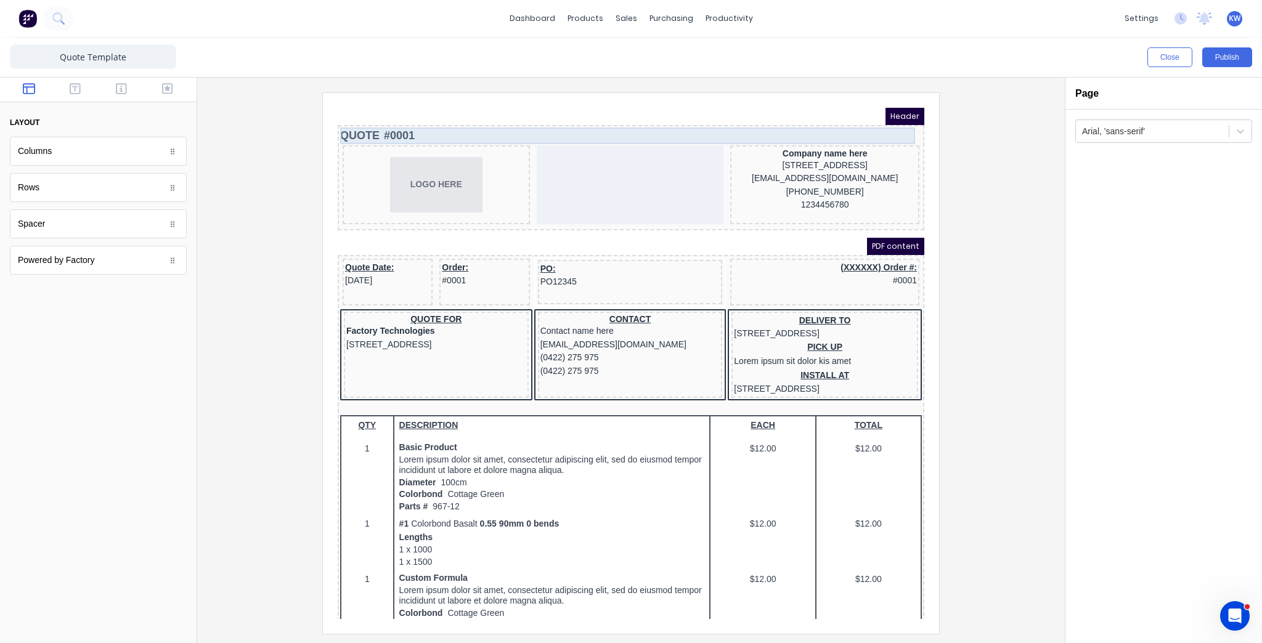
click at [369, 118] on div "QUOTE #0001" at bounding box center [616, 121] width 582 height 17
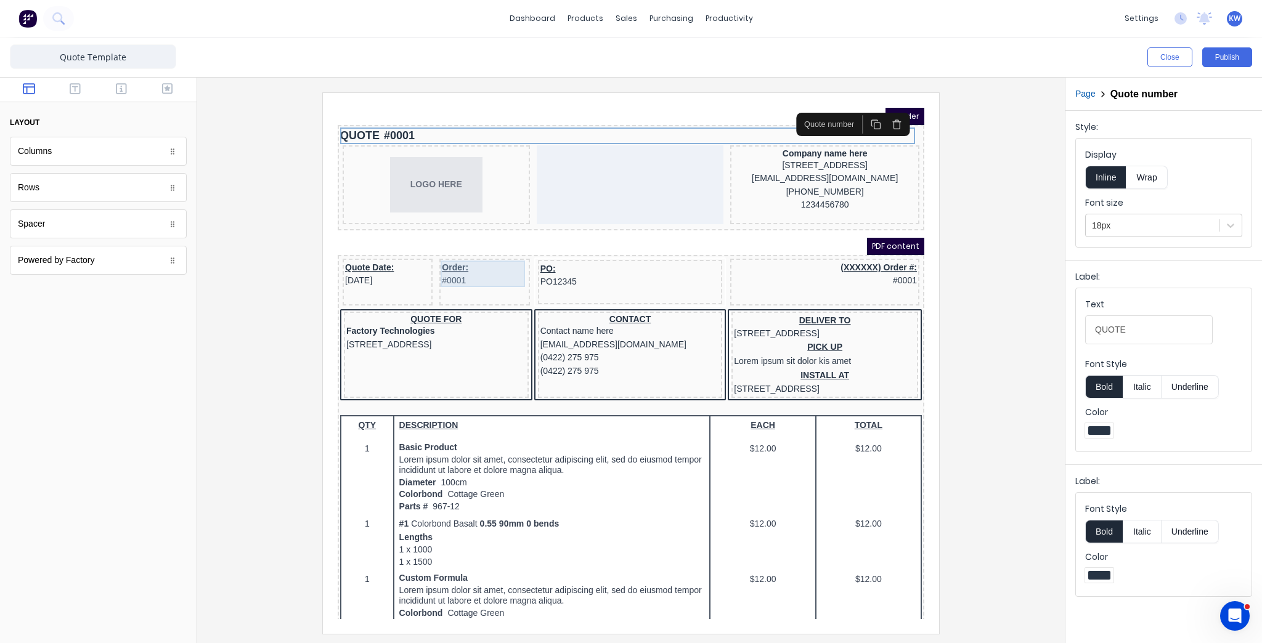
click at [476, 248] on div "Order: #0001" at bounding box center [469, 260] width 85 height 27
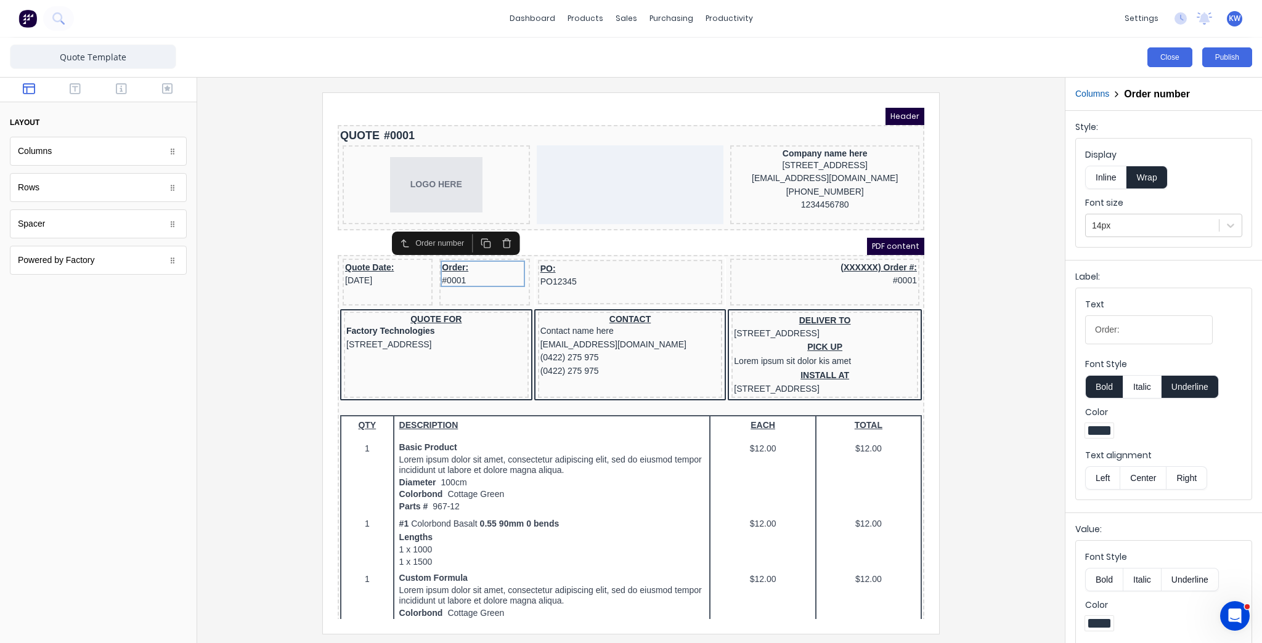
click at [1174, 54] on button "Close" at bounding box center [1170, 57] width 45 height 20
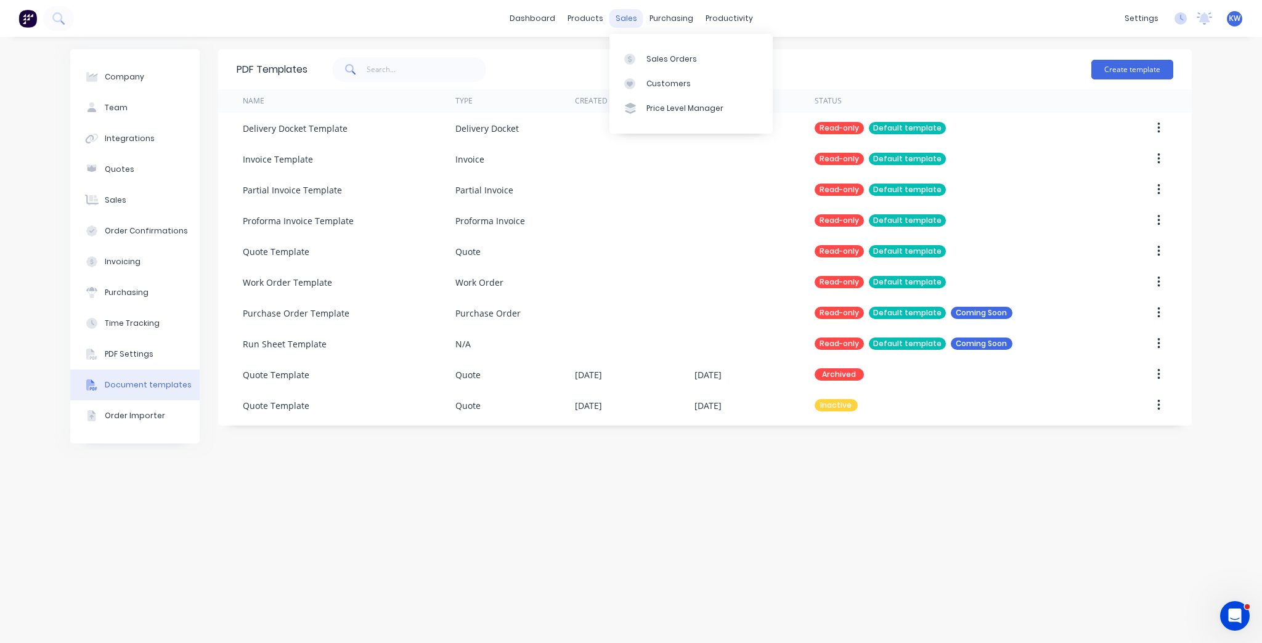
click at [611, 23] on div "sales" at bounding box center [627, 18] width 34 height 18
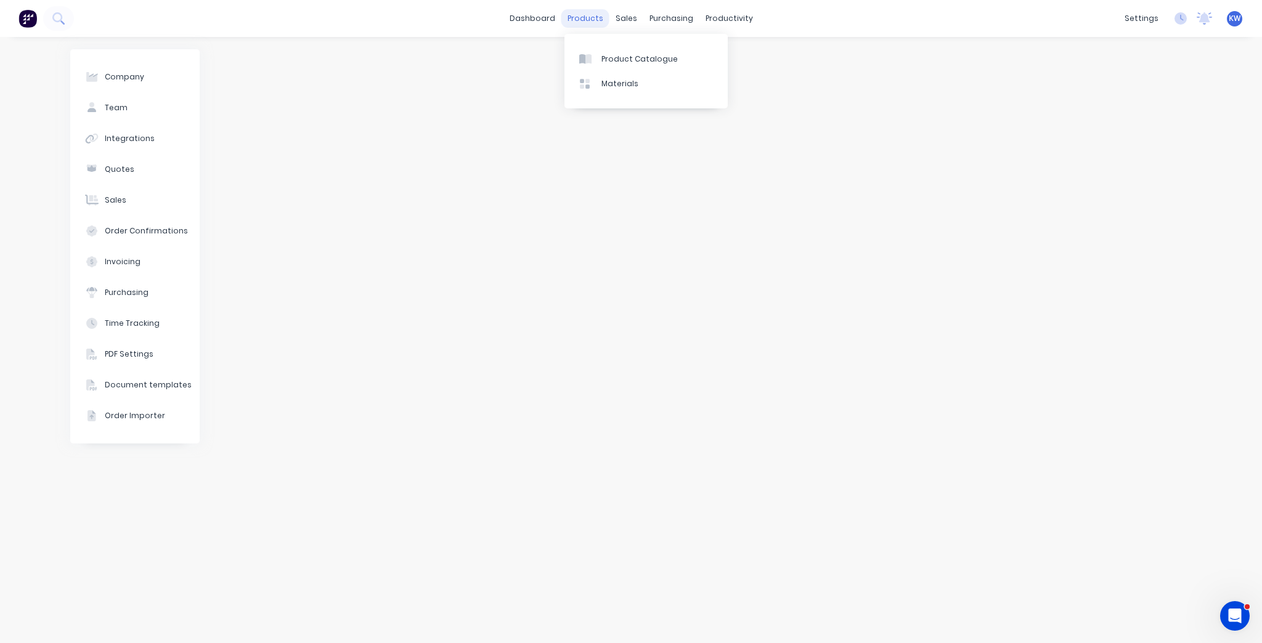
click at [595, 15] on div "products" at bounding box center [585, 18] width 48 height 18
click at [612, 86] on div "Materials" at bounding box center [620, 83] width 37 height 11
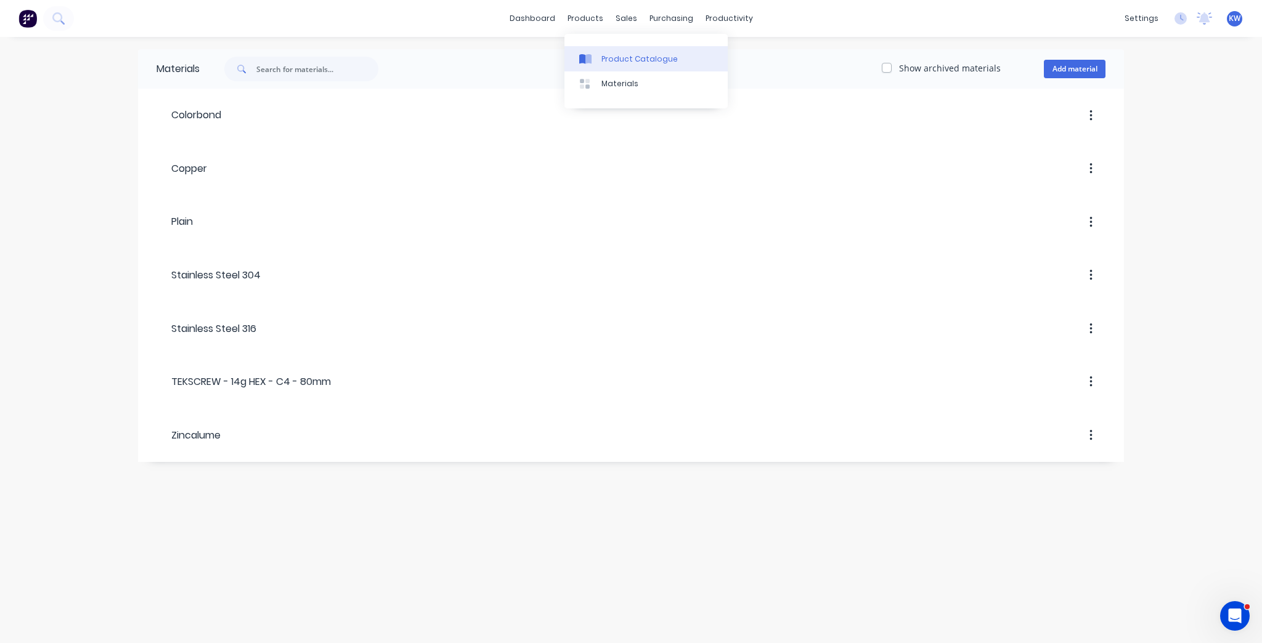
click at [598, 58] on link "Product Catalogue" at bounding box center [646, 58] width 163 height 25
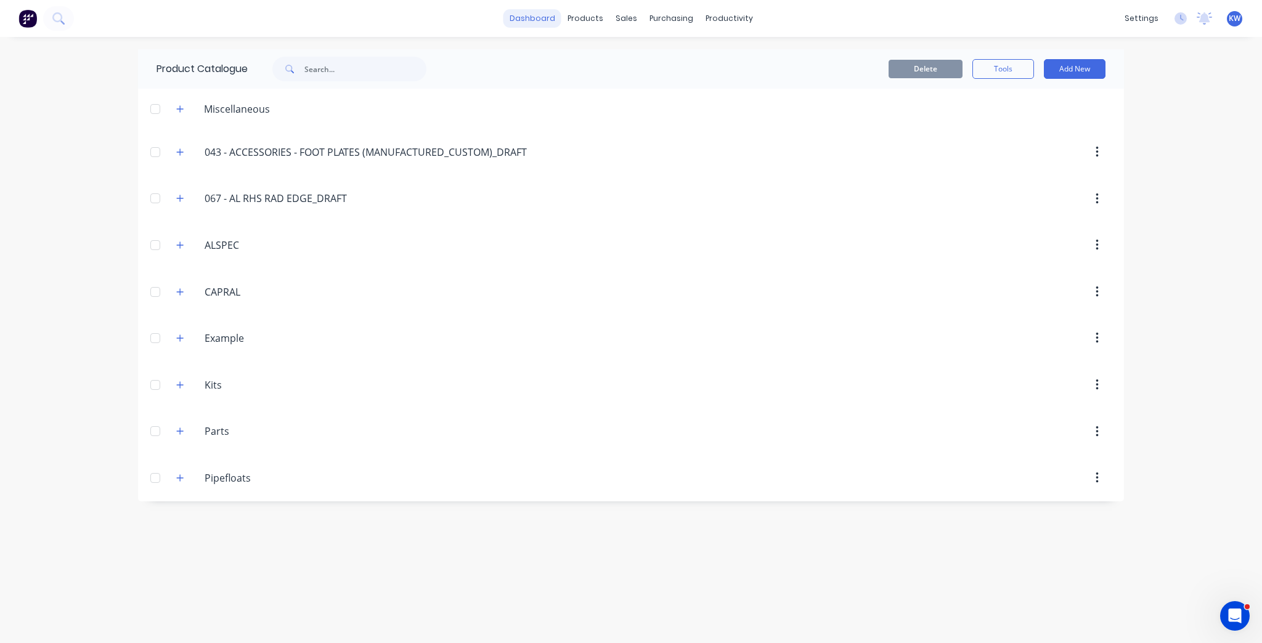
click at [552, 17] on link "dashboard" at bounding box center [533, 18] width 58 height 18
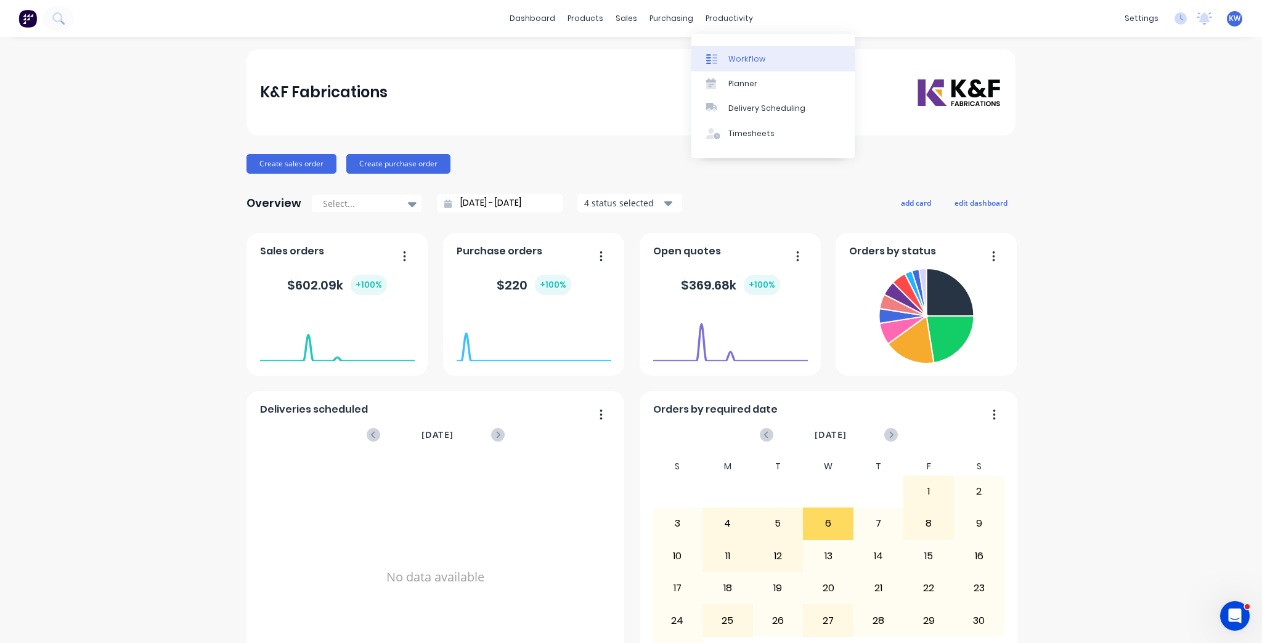
click at [722, 64] on link "Workflow" at bounding box center [773, 58] width 163 height 25
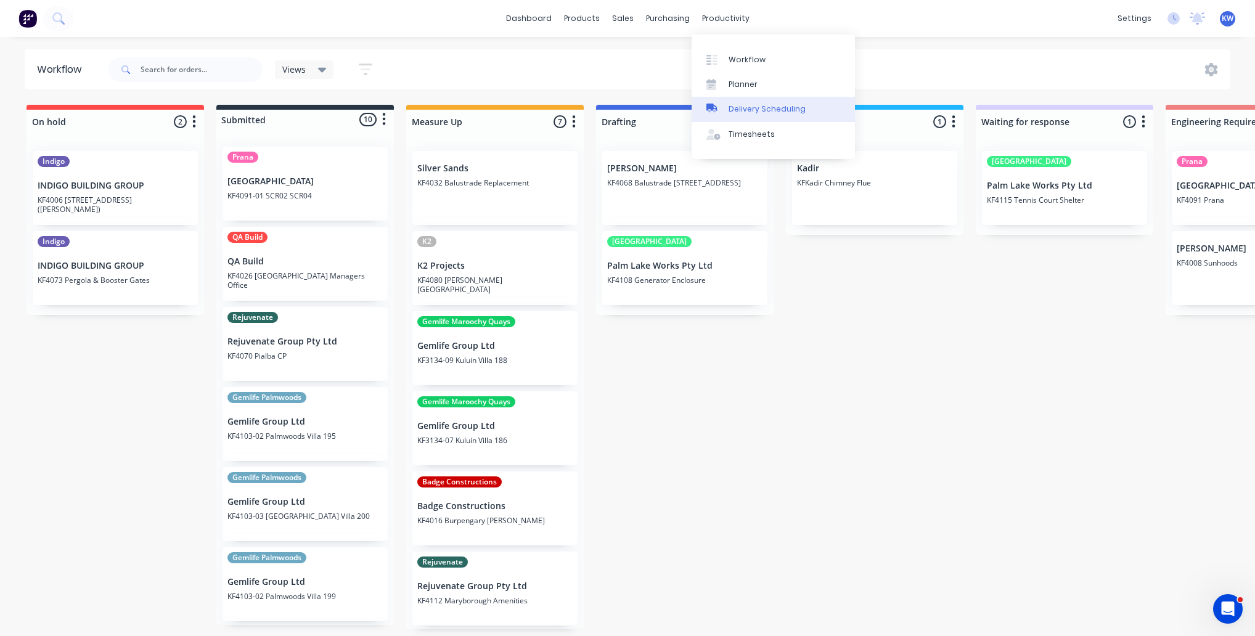
click at [735, 100] on link "Delivery Scheduling" at bounding box center [773, 109] width 163 height 25
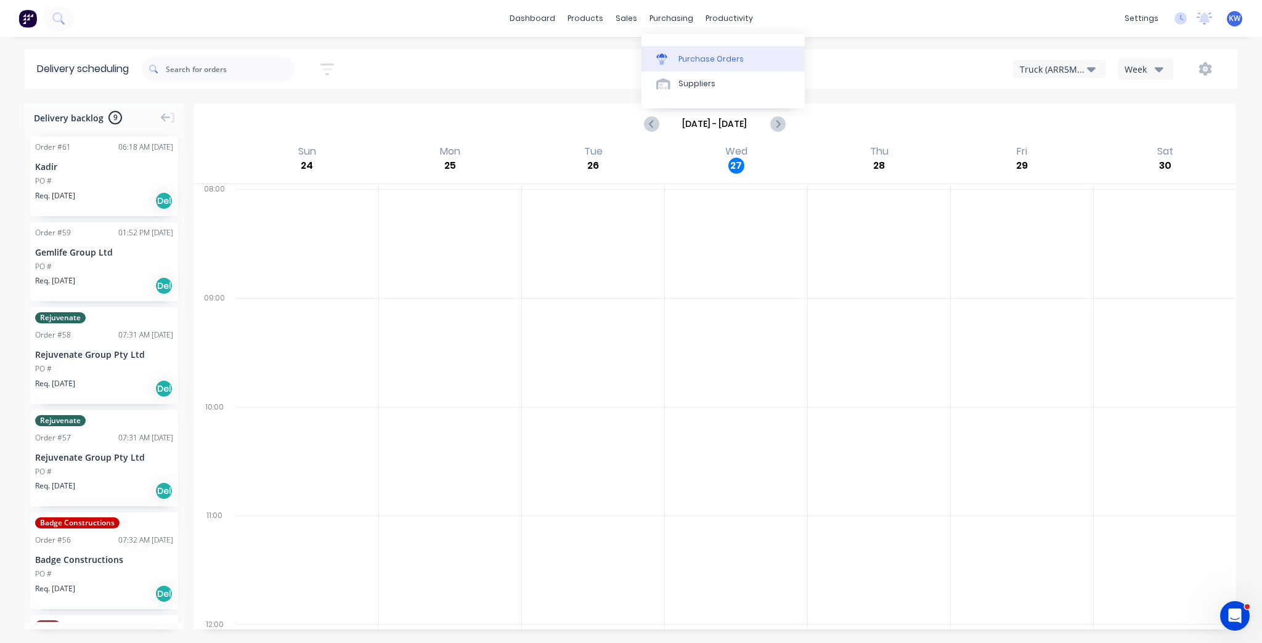
click at [700, 65] on link "Purchase Orders" at bounding box center [723, 58] width 163 height 25
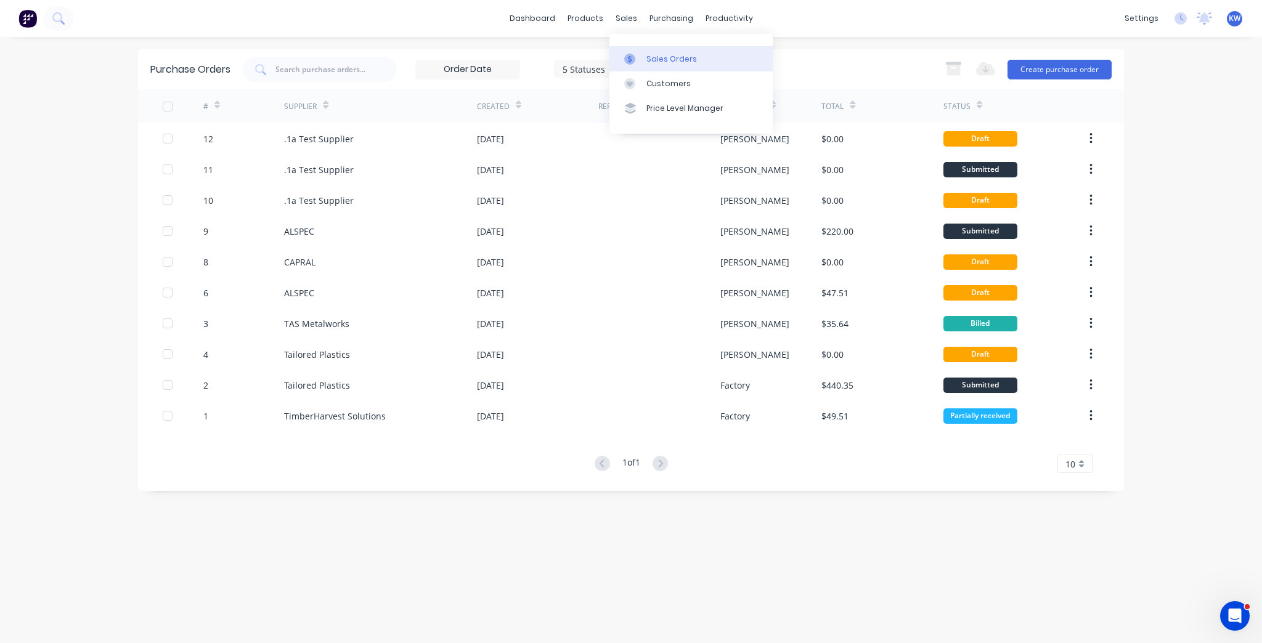
click at [692, 63] on div "Sales Orders" at bounding box center [672, 59] width 51 height 11
